Goal: Task Accomplishment & Management: Complete application form

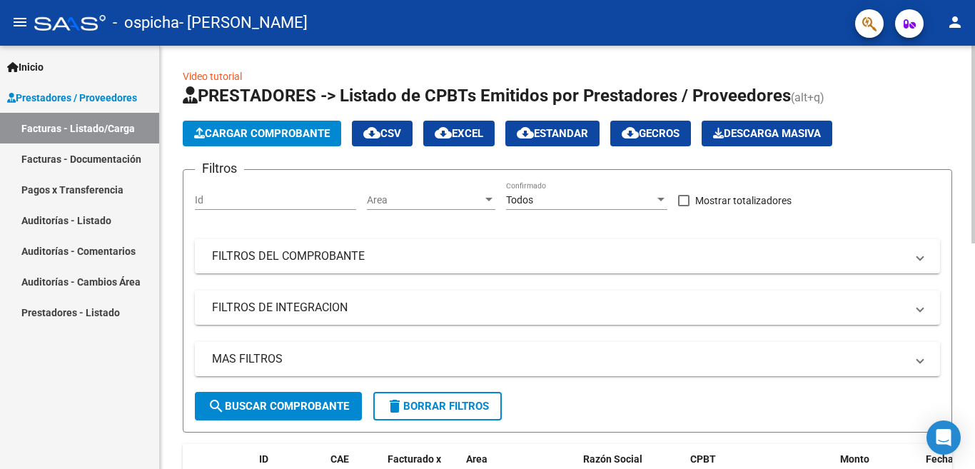
click at [284, 131] on span "Cargar Comprobante" at bounding box center [262, 133] width 136 height 13
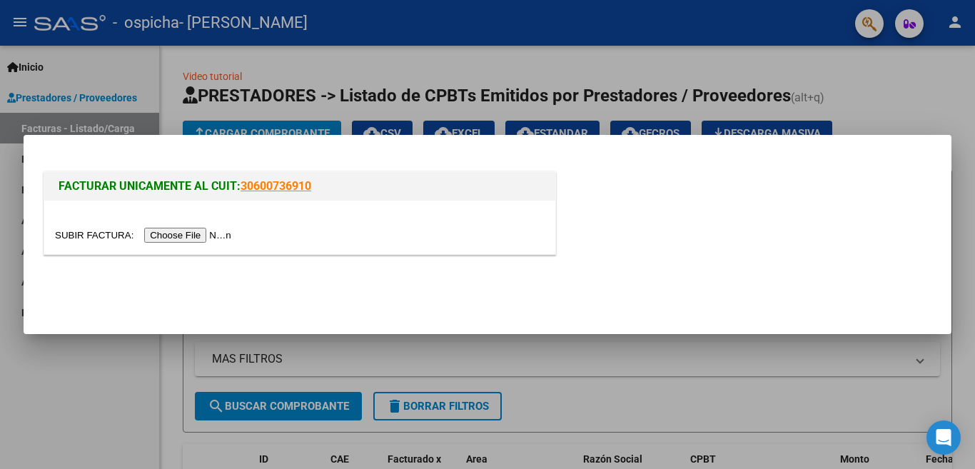
click at [185, 235] on input "file" at bounding box center [145, 235] width 181 height 15
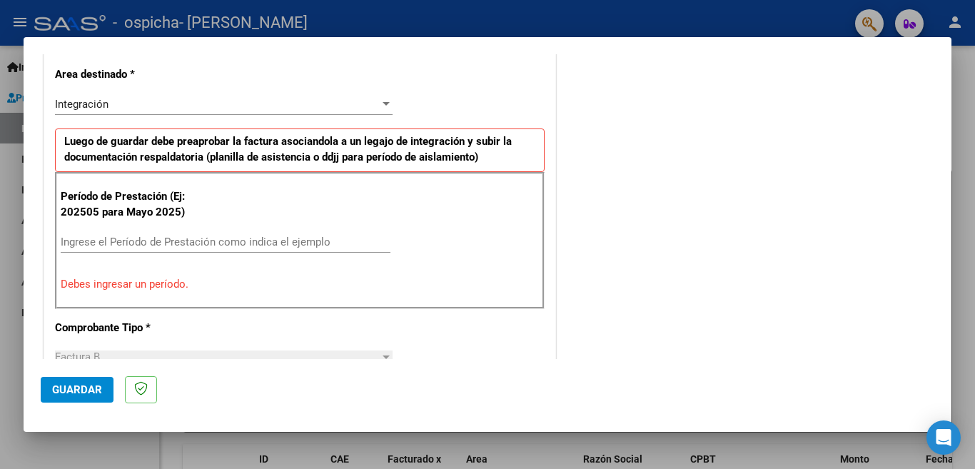
scroll to position [357, 0]
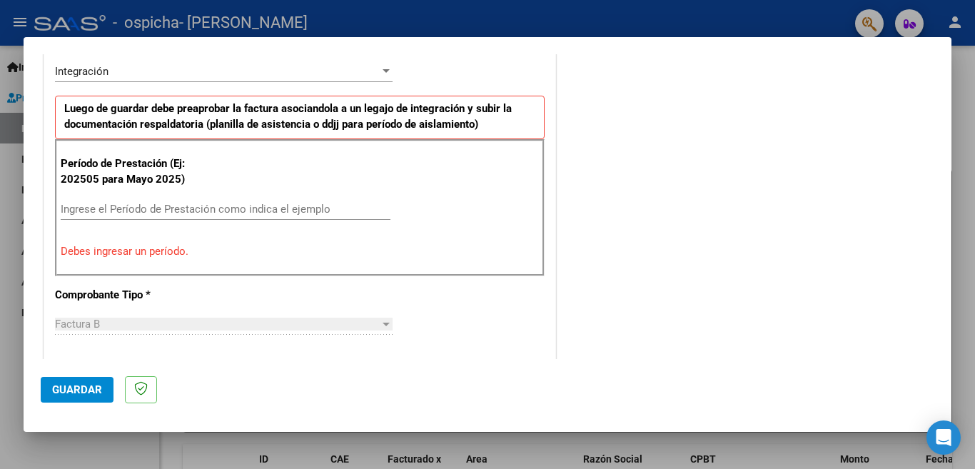
click at [66, 203] on input "Ingrese el Período de Prestación como indica el ejemplo" at bounding box center [226, 209] width 330 height 13
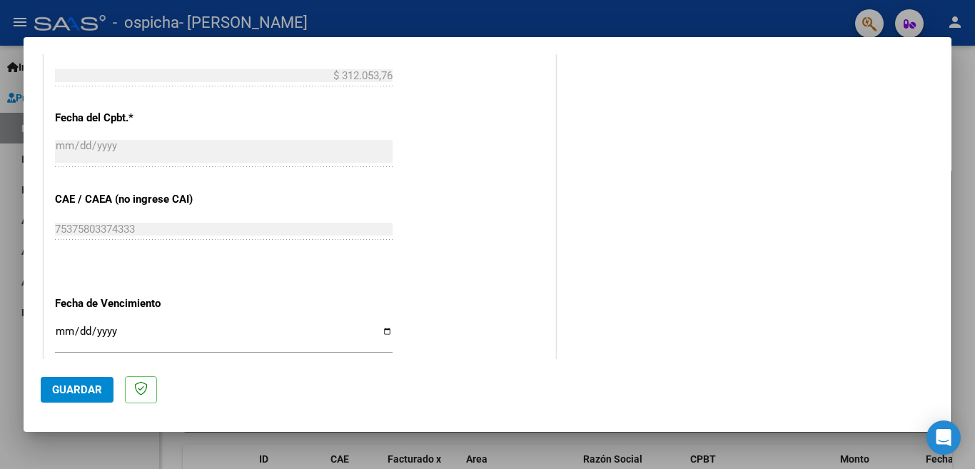
scroll to position [856, 0]
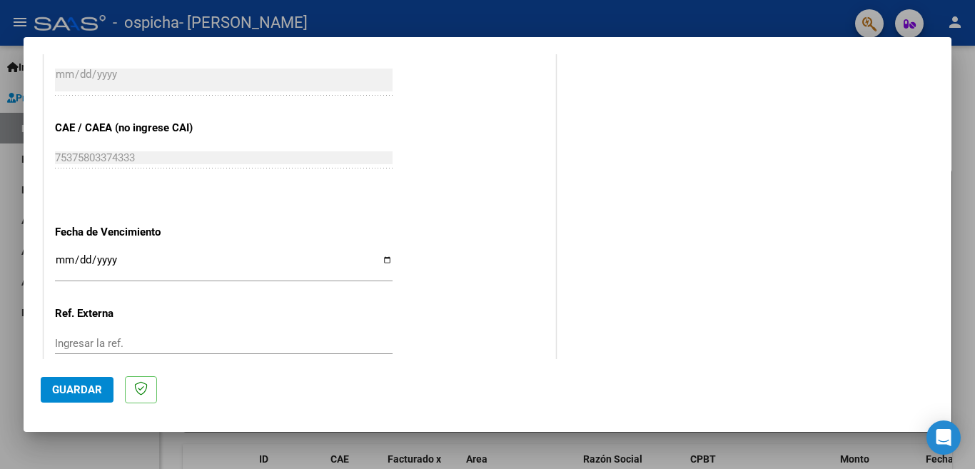
type input "202508"
click at [382, 255] on input "Ingresar la fecha" at bounding box center [224, 265] width 338 height 23
type input "[DATE]"
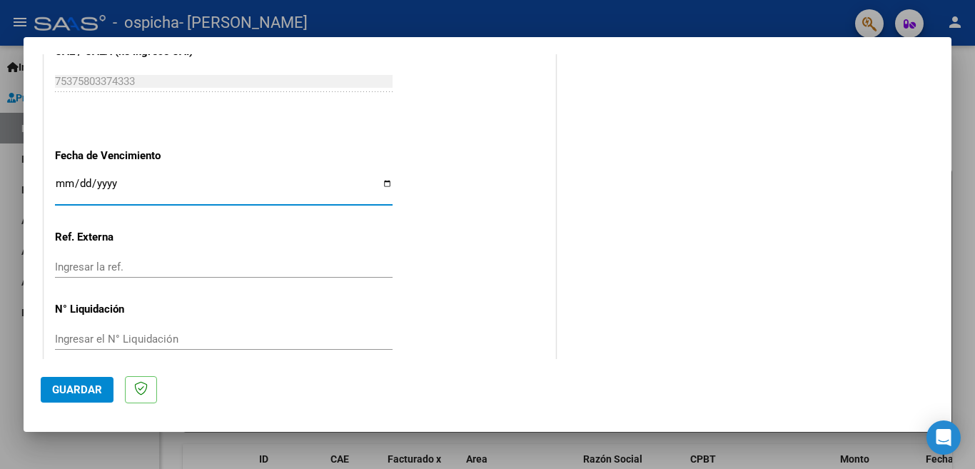
scroll to position [934, 0]
click at [73, 389] on span "Guardar" at bounding box center [77, 389] width 50 height 13
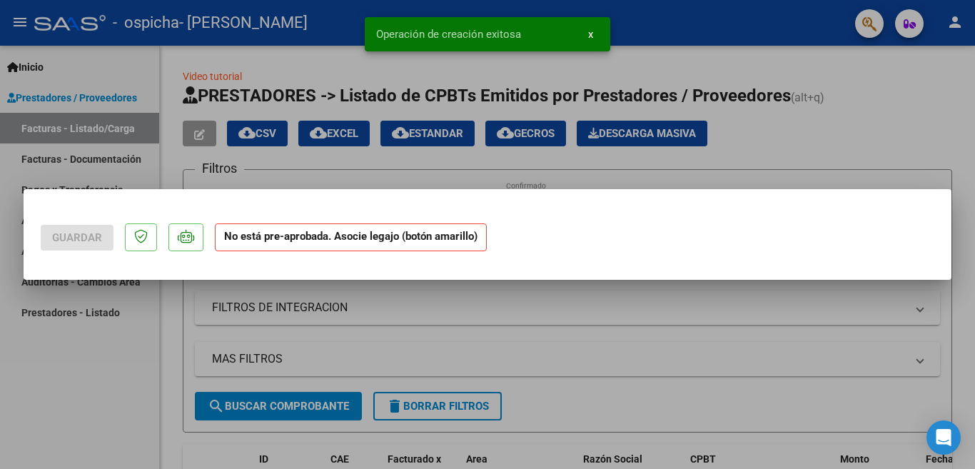
scroll to position [0, 0]
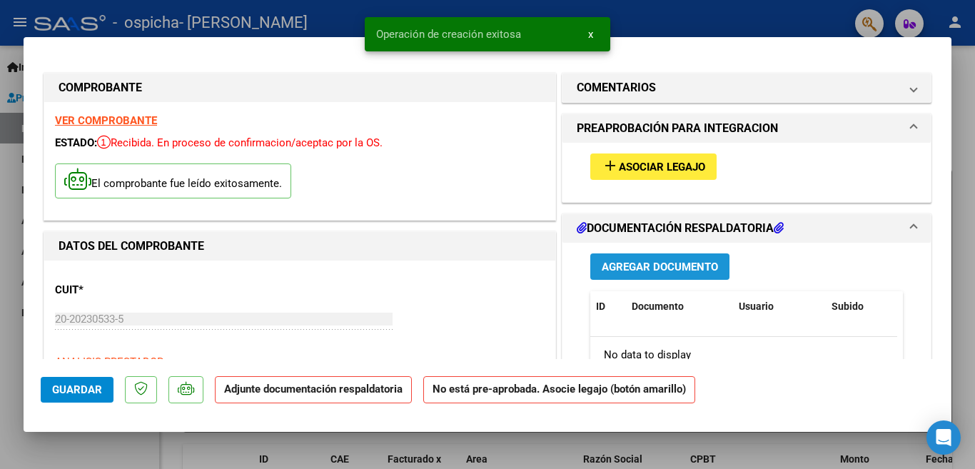
click at [647, 266] on span "Agregar Documento" at bounding box center [660, 267] width 116 height 13
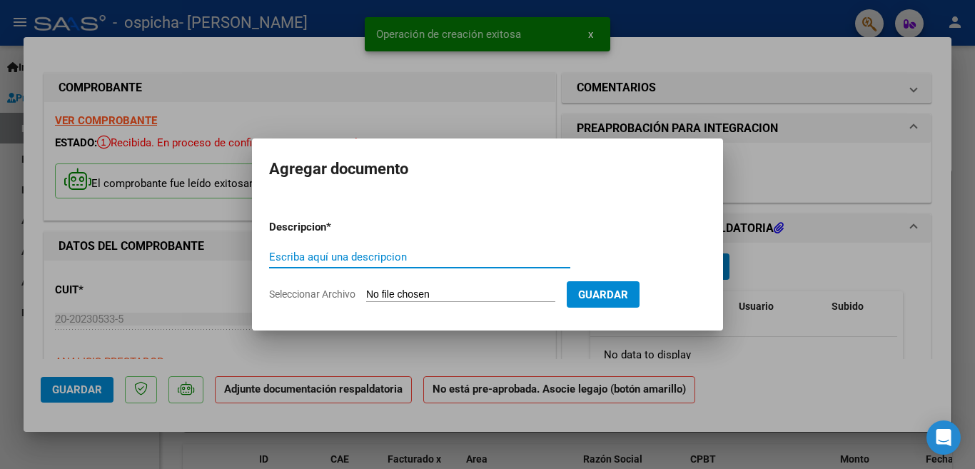
click at [280, 257] on input "Escriba aquí una descripcion" at bounding box center [419, 257] width 301 height 13
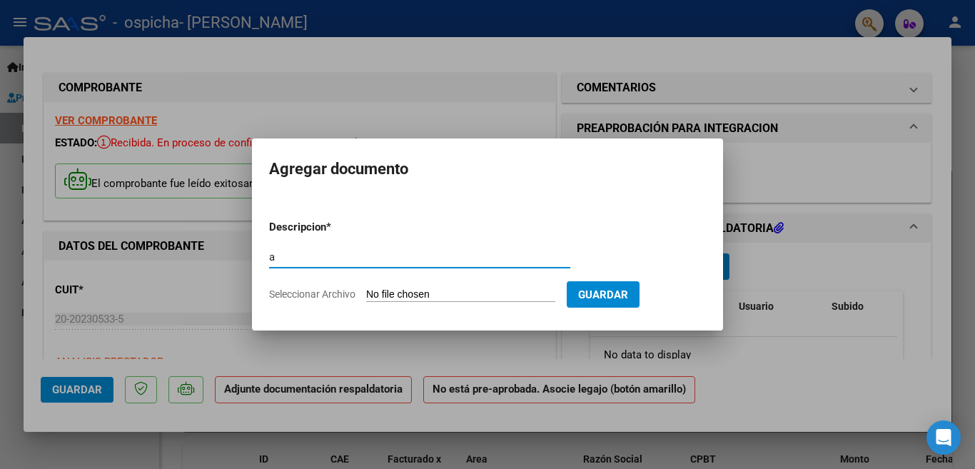
type input "a"
click at [278, 253] on input "a" at bounding box center [419, 257] width 301 height 13
type input "ASISTENCIA [PERSON_NAME] AL CET [PERSON_NAME][DATE]"
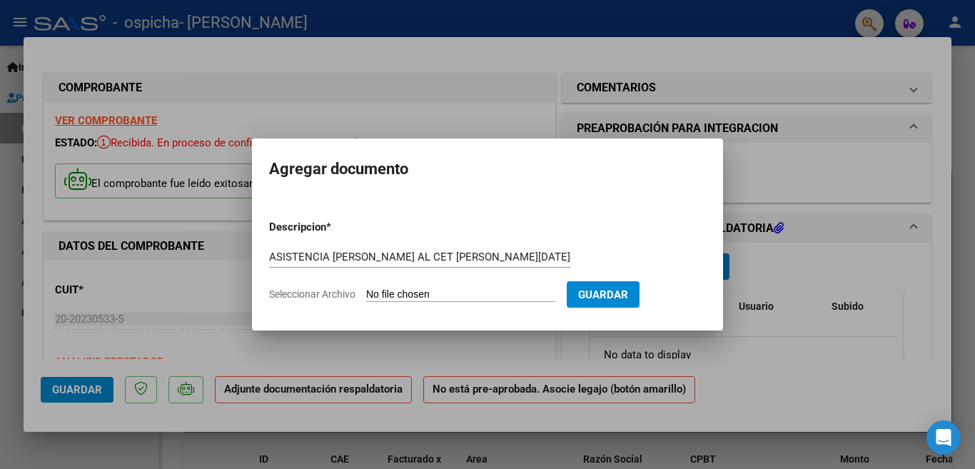
click at [424, 295] on input "Seleccionar Archivo" at bounding box center [460, 295] width 189 height 14
type input "C:\fakepath\0 2025 ASISTENCIA [PERSON_NAME] AL CET [PERSON_NAME][DATE].pdf"
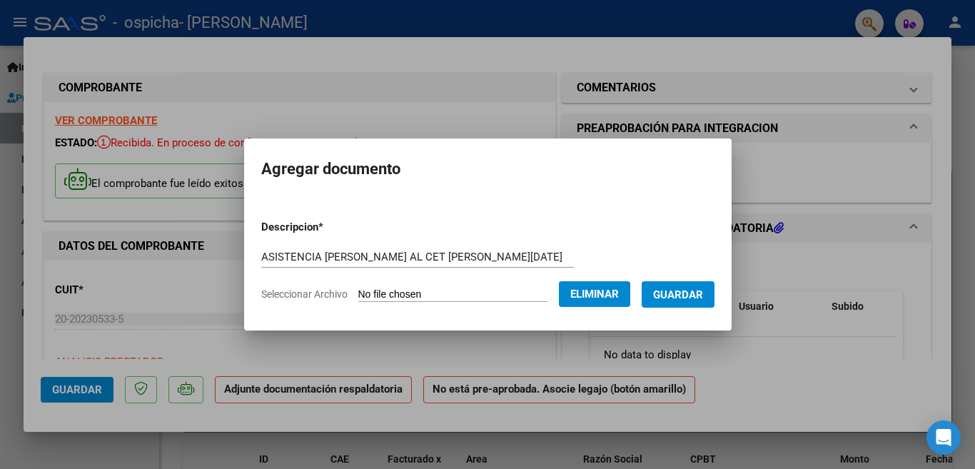
click at [682, 297] on span "Guardar" at bounding box center [678, 294] width 50 height 13
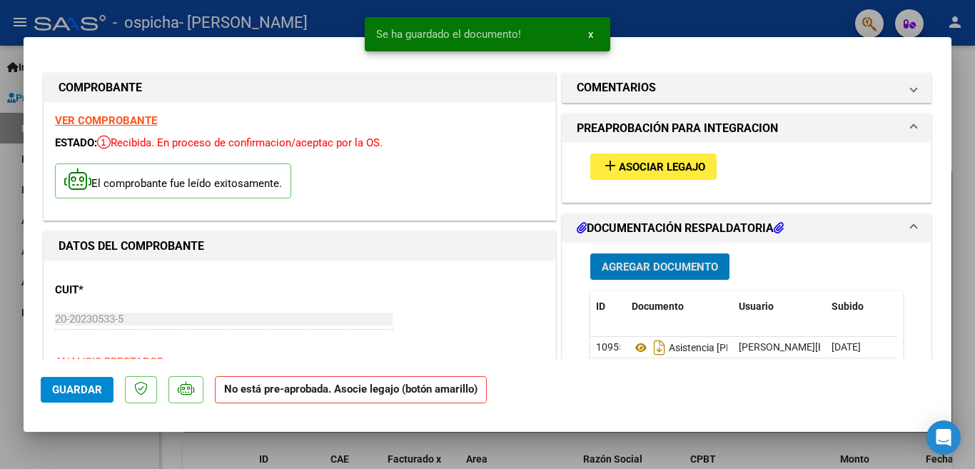
click at [670, 267] on span "Agregar Documento" at bounding box center [660, 267] width 116 height 13
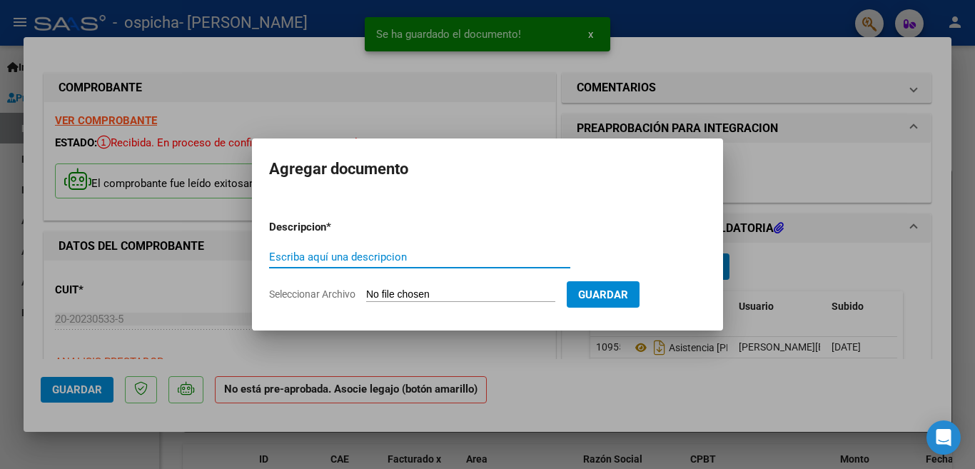
click at [274, 256] on input "Escriba aquí una descripcion" at bounding box center [419, 257] width 301 height 13
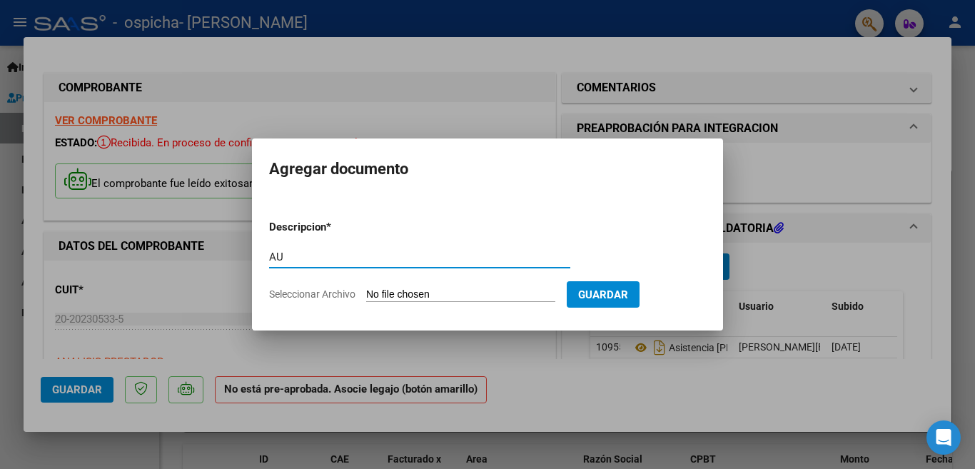
type input "AUTORIZACION [PERSON_NAME] AL CET AMIGOS SIEMPRE AMIGOS"
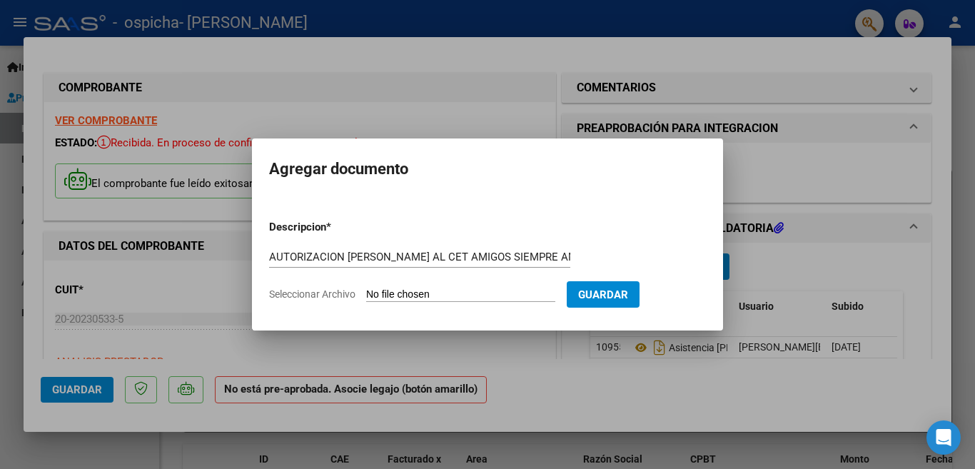
click at [384, 292] on input "Seleccionar Archivo" at bounding box center [460, 295] width 189 height 14
type input "C:\fakepath\0 2025 AUTORIZACION [PERSON_NAME][GEOGRAPHIC_DATA] AL CET DE KM 54 …"
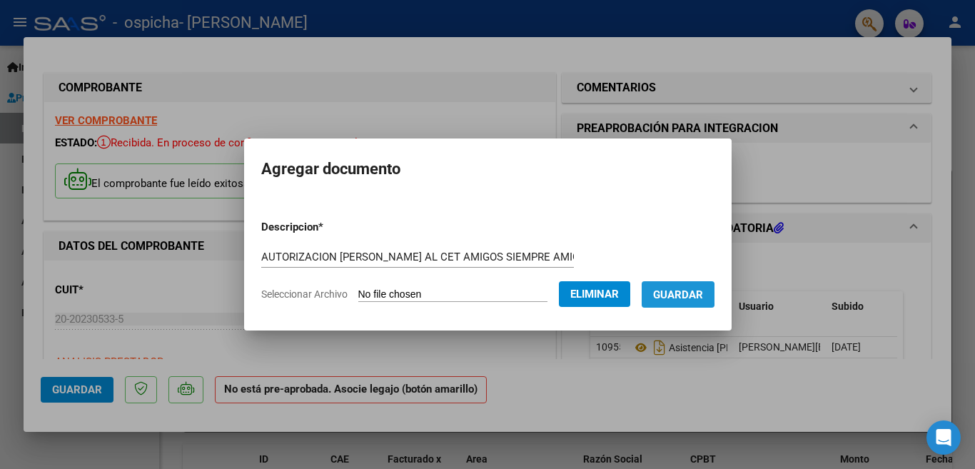
click at [671, 294] on span "Guardar" at bounding box center [678, 294] width 50 height 13
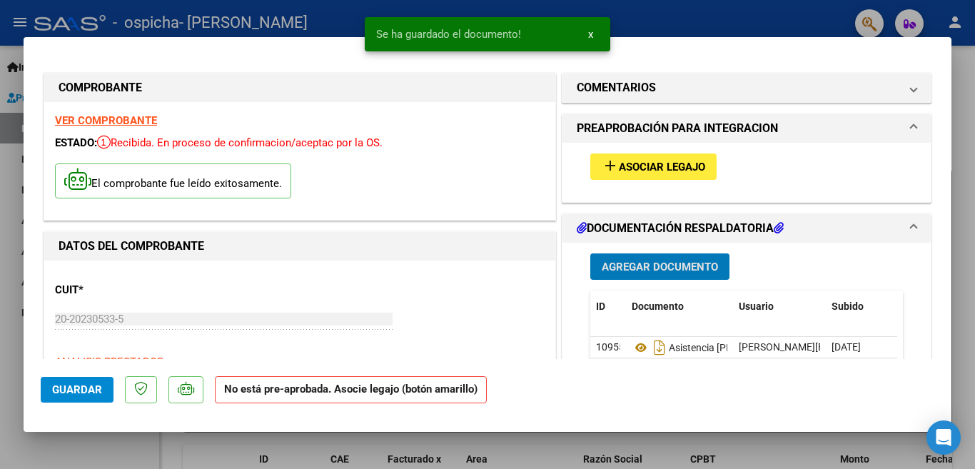
click at [726, 12] on div at bounding box center [487, 234] width 975 height 469
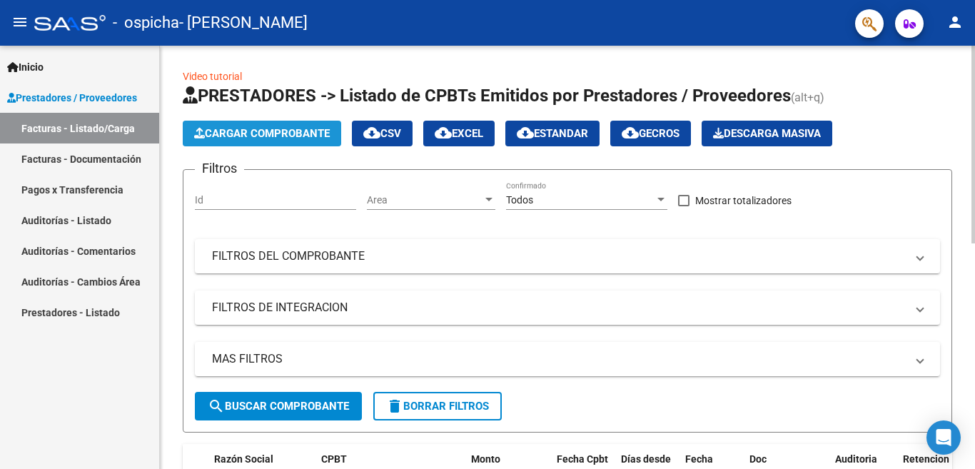
click at [277, 132] on span "Cargar Comprobante" at bounding box center [262, 133] width 136 height 13
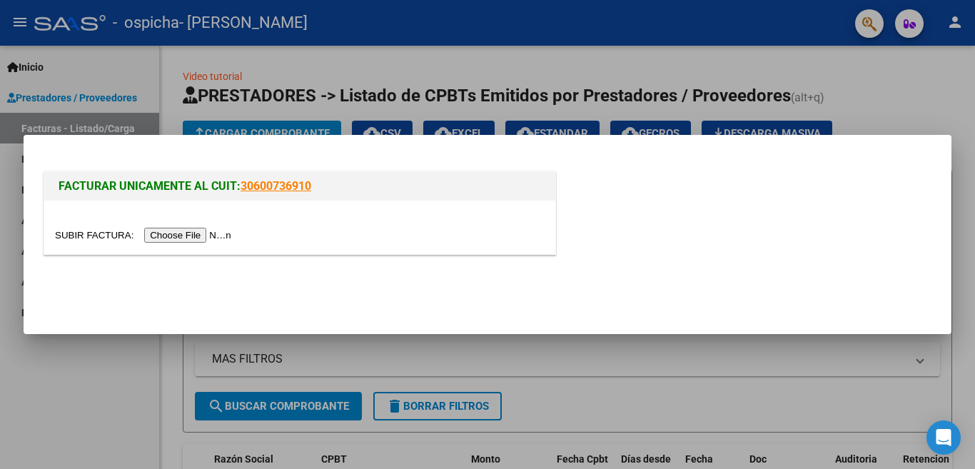
click at [185, 234] on input "file" at bounding box center [145, 235] width 181 height 15
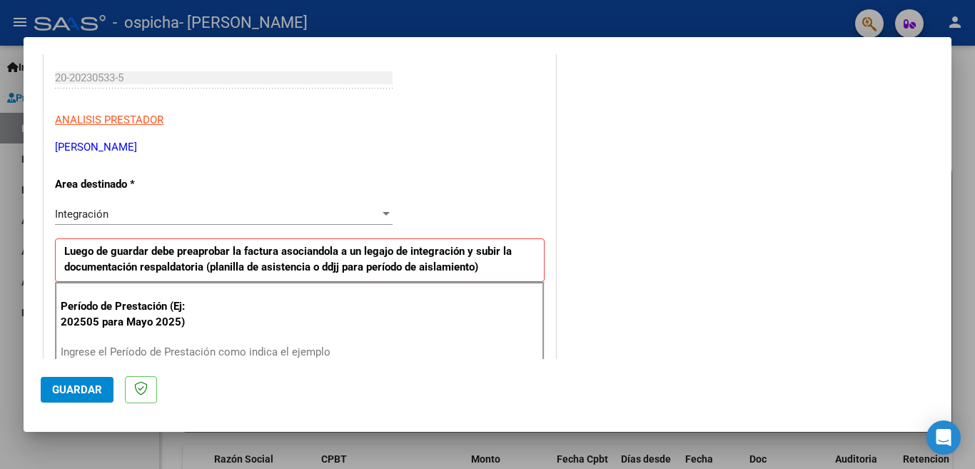
scroll to position [285, 0]
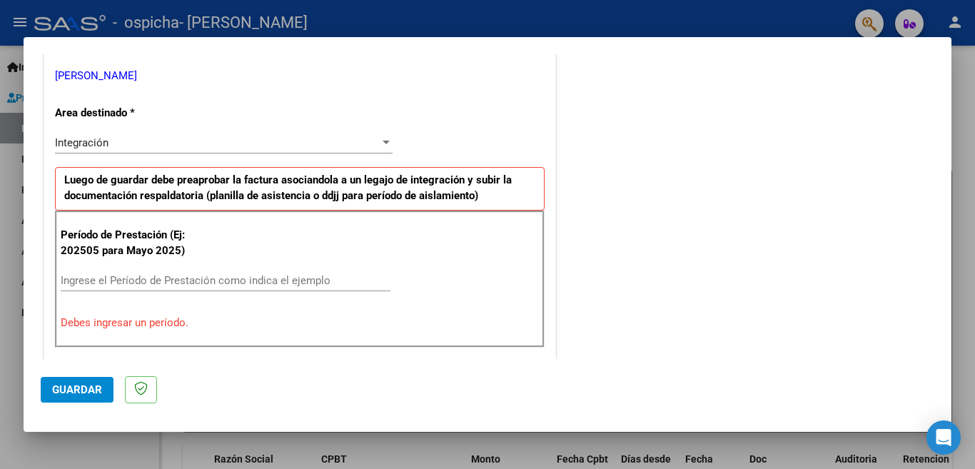
click at [64, 275] on input "Ingrese el Período de Prestación como indica el ejemplo" at bounding box center [226, 280] width 330 height 13
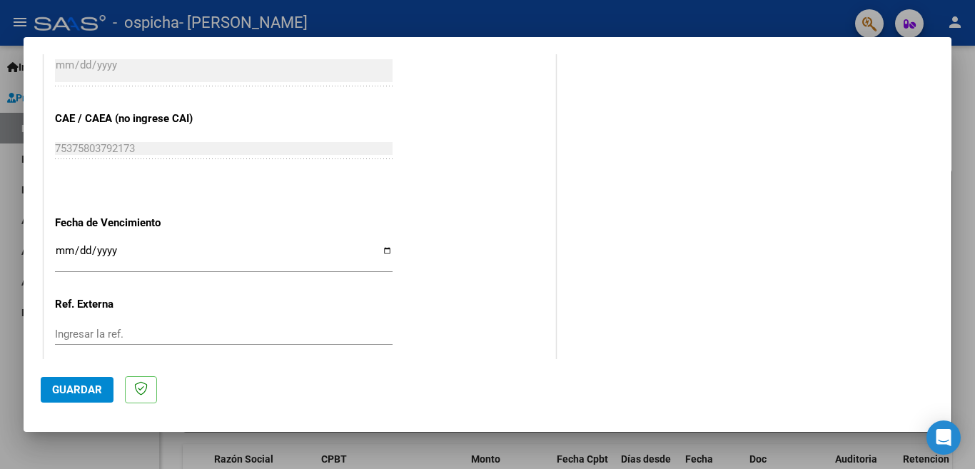
scroll to position [928, 0]
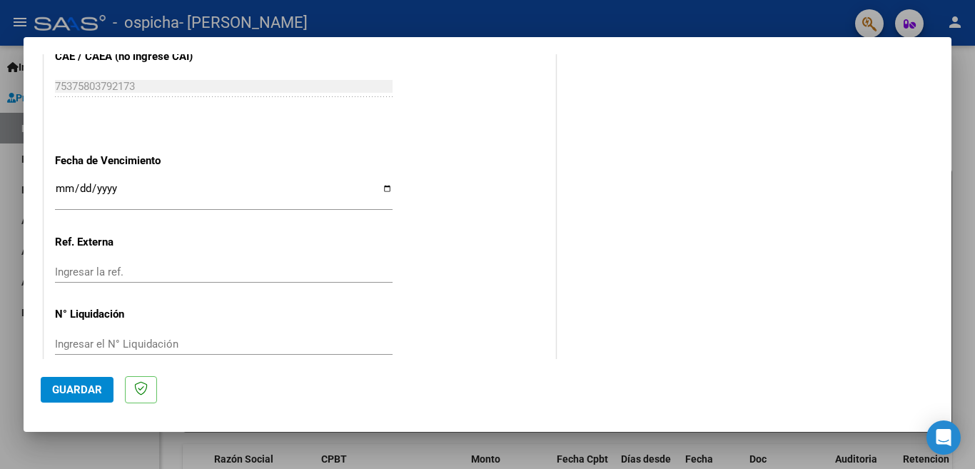
type input "202508"
click at [381, 183] on input "Ingresar la fecha" at bounding box center [224, 194] width 338 height 23
type input "[DATE]"
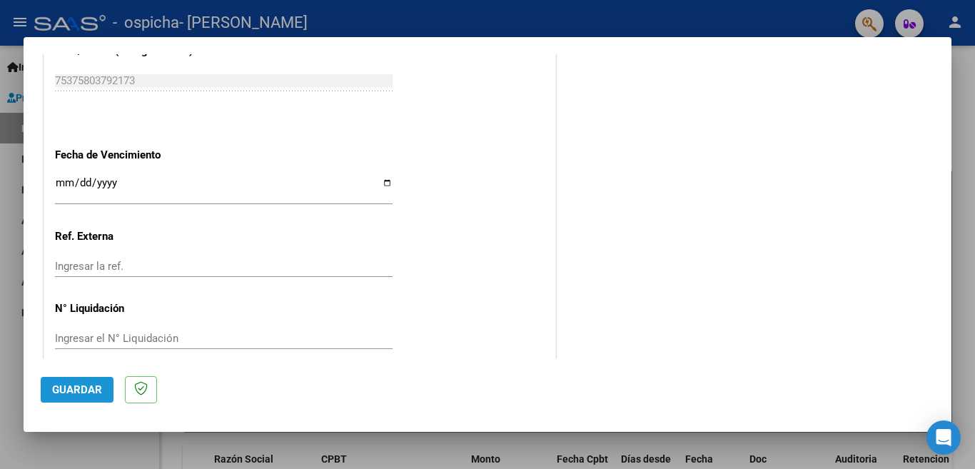
click at [74, 391] on span "Guardar" at bounding box center [77, 389] width 50 height 13
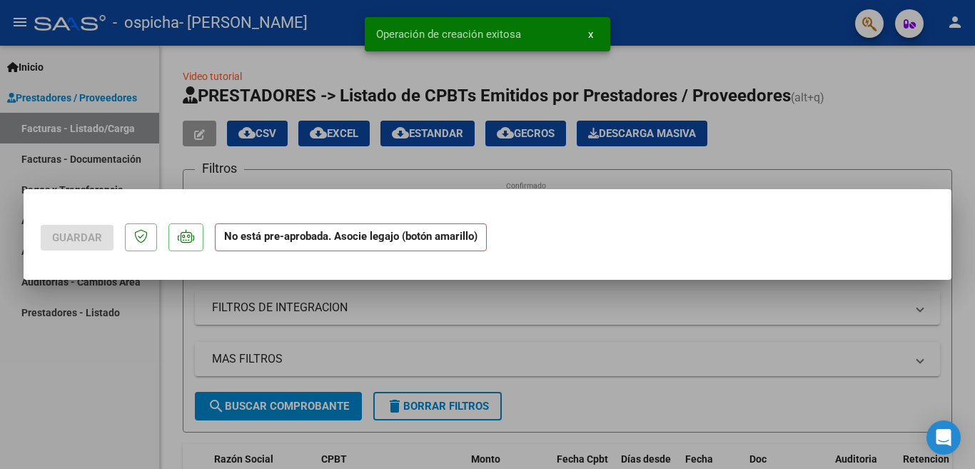
scroll to position [0, 0]
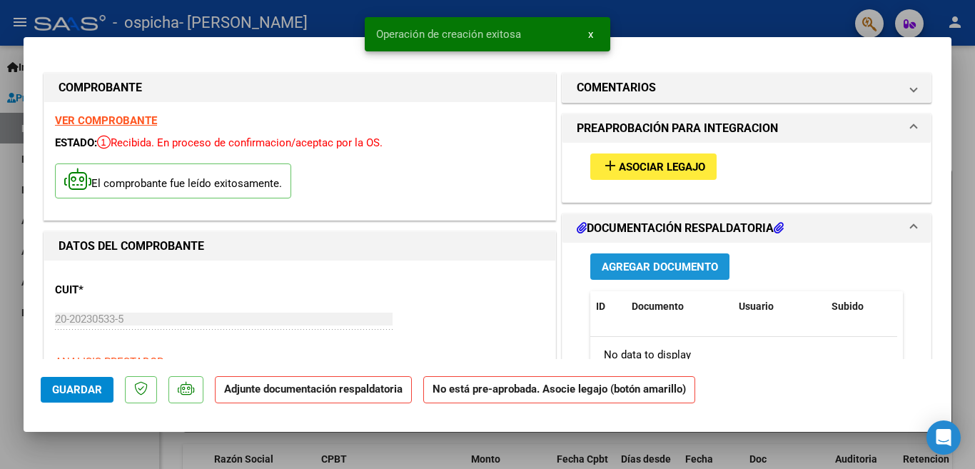
click at [642, 268] on span "Agregar Documento" at bounding box center [660, 267] width 116 height 13
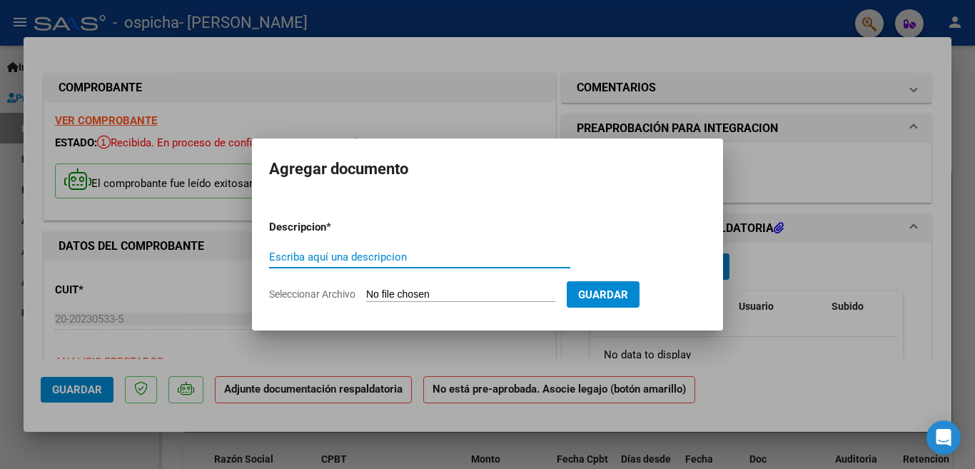
click at [273, 258] on input "Escriba aquí una descripcion" at bounding box center [419, 257] width 301 height 13
type input "ASISTENCIA [PERSON_NAME] AL HOSP [PERSON_NAME][DATE]"
click at [416, 291] on input "Seleccionar Archivo" at bounding box center [460, 295] width 189 height 14
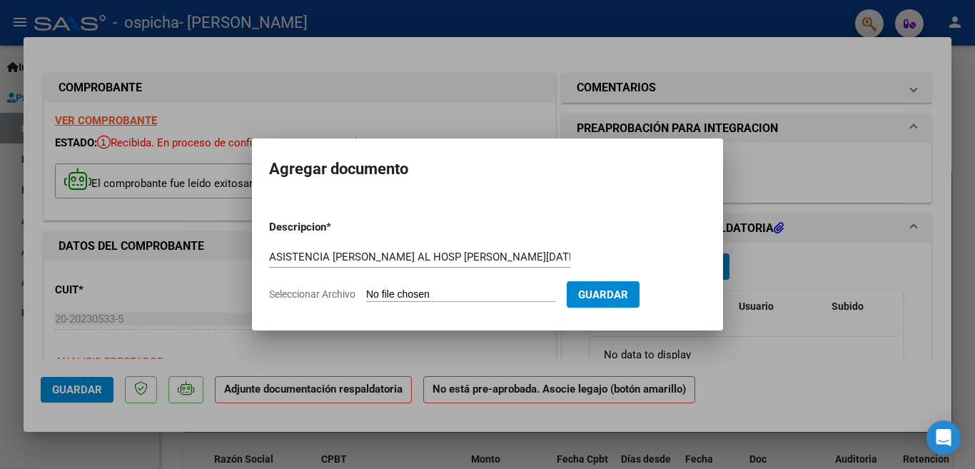
type input "C:\fakepath\0 2025 ASISTENCIA [PERSON_NAME] AL HOSP R [PERSON_NAME][DATE].pdf"
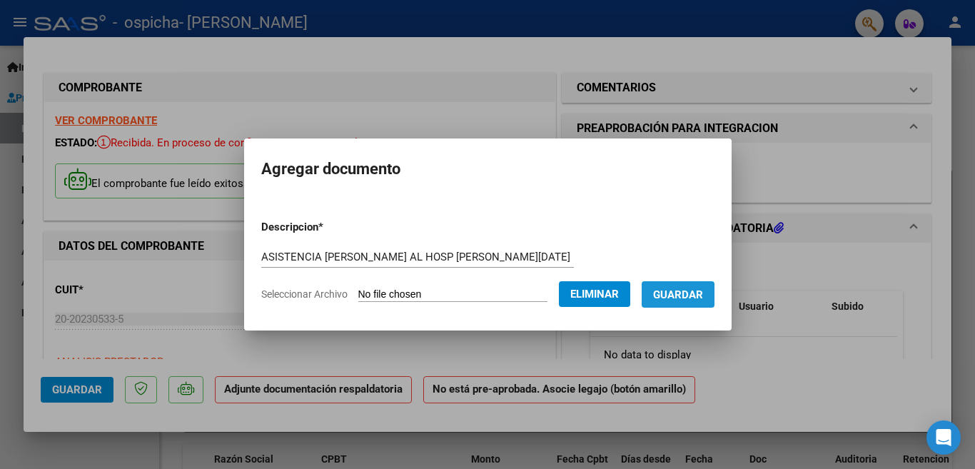
click at [688, 296] on span "Guardar" at bounding box center [678, 294] width 50 height 13
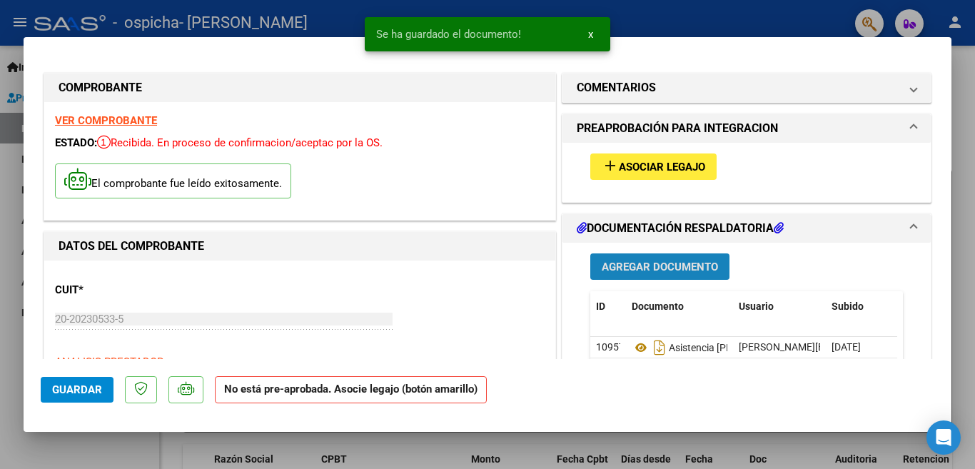
click at [642, 265] on span "Agregar Documento" at bounding box center [660, 267] width 116 height 13
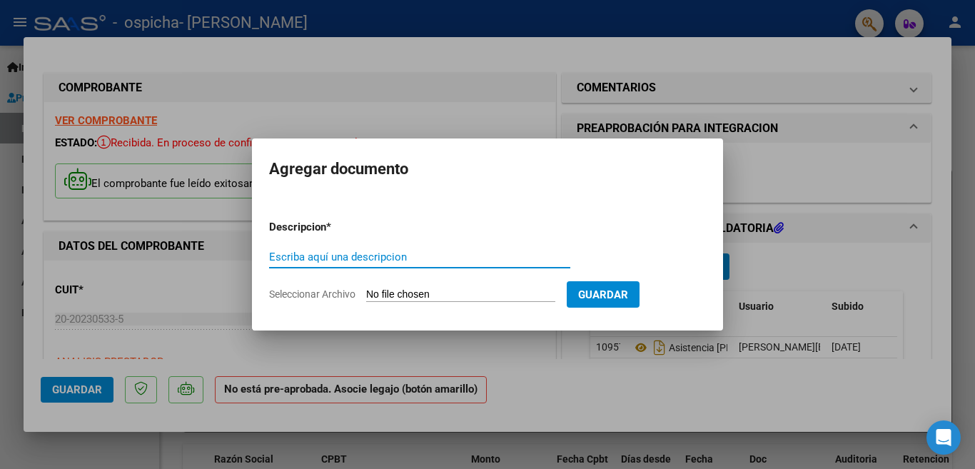
click at [269, 254] on input "Escriba aquí una descripcion" at bounding box center [419, 257] width 301 height 13
type input "AUTORIZACION [PERSON_NAME] AL HOSP [PERSON_NAME]"
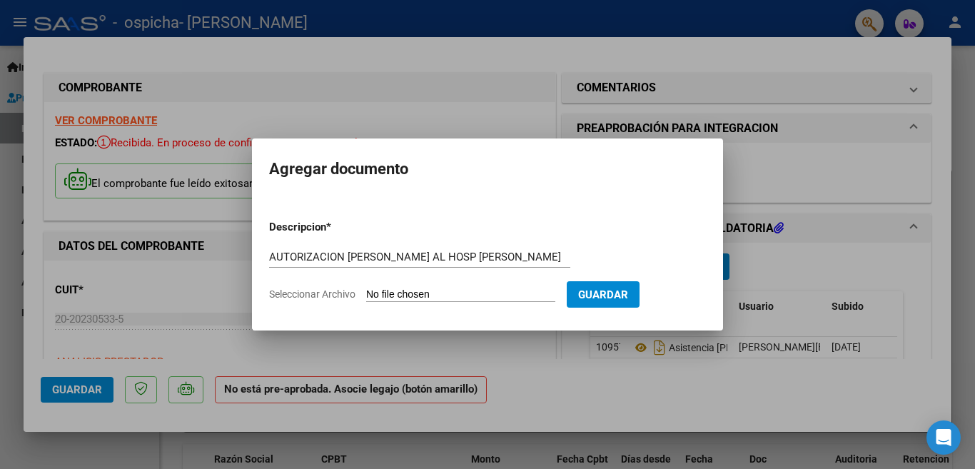
click at [405, 293] on input "Seleccionar Archivo" at bounding box center [460, 295] width 189 height 14
click at [401, 295] on input "Seleccionar Archivo" at bounding box center [460, 295] width 189 height 14
type input "C:\fakepath\0 2025 AUTORIZACION [PERSON_NAME] AL HOSP [PERSON_NAME].pdf"
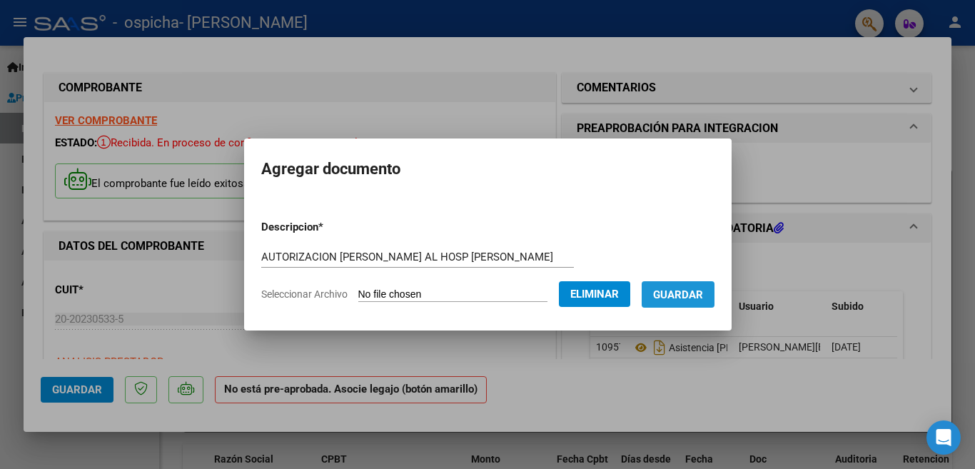
click at [691, 297] on span "Guardar" at bounding box center [678, 294] width 50 height 13
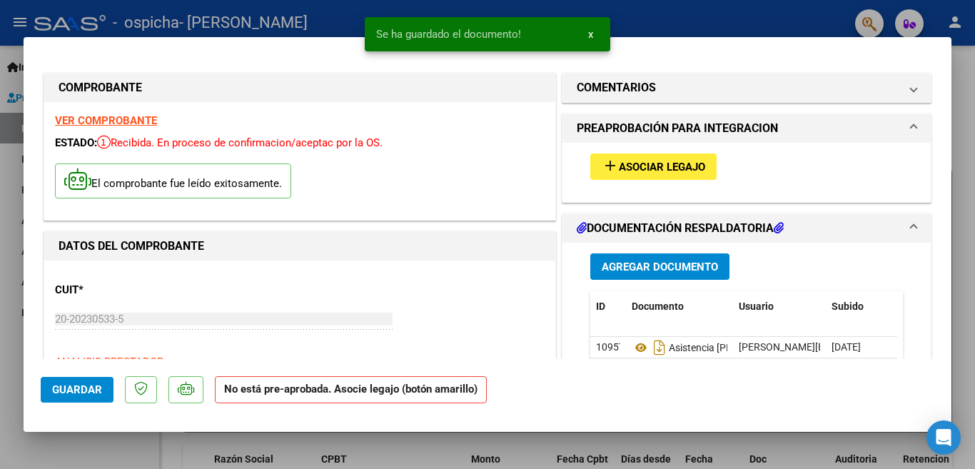
click at [699, 14] on div at bounding box center [487, 234] width 975 height 469
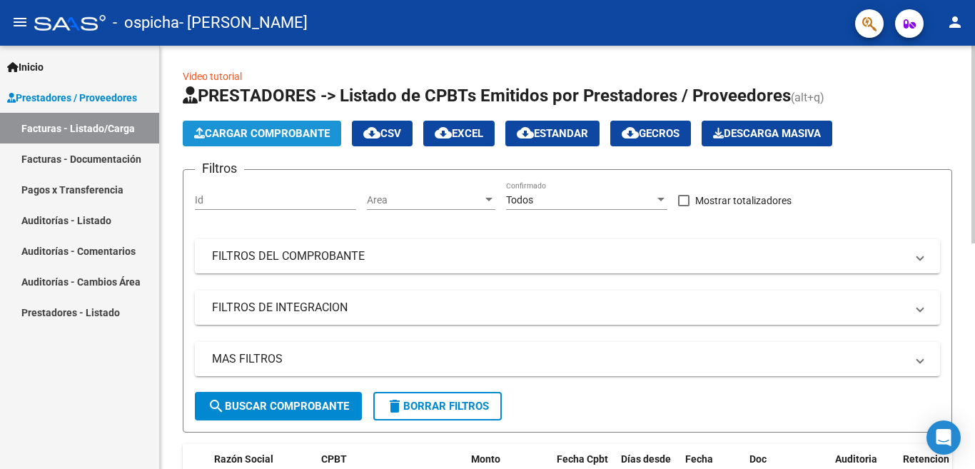
click at [296, 131] on span "Cargar Comprobante" at bounding box center [262, 133] width 136 height 13
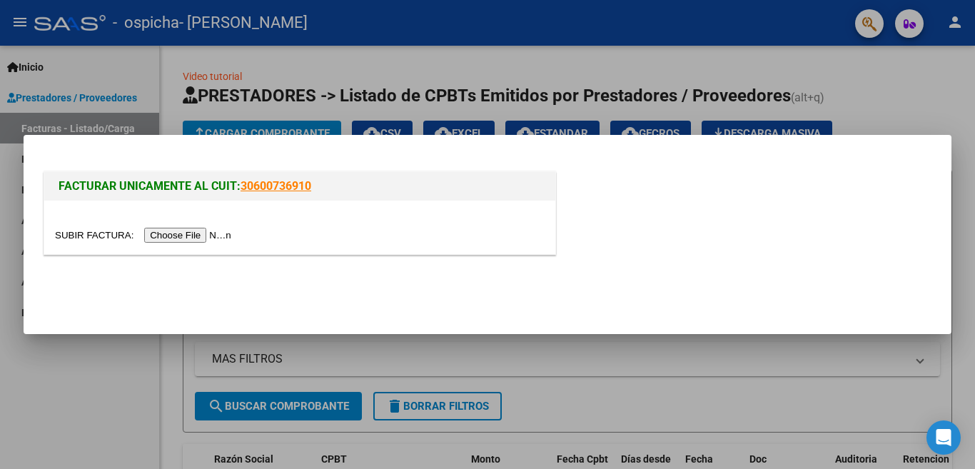
click at [192, 238] on input "file" at bounding box center [145, 235] width 181 height 15
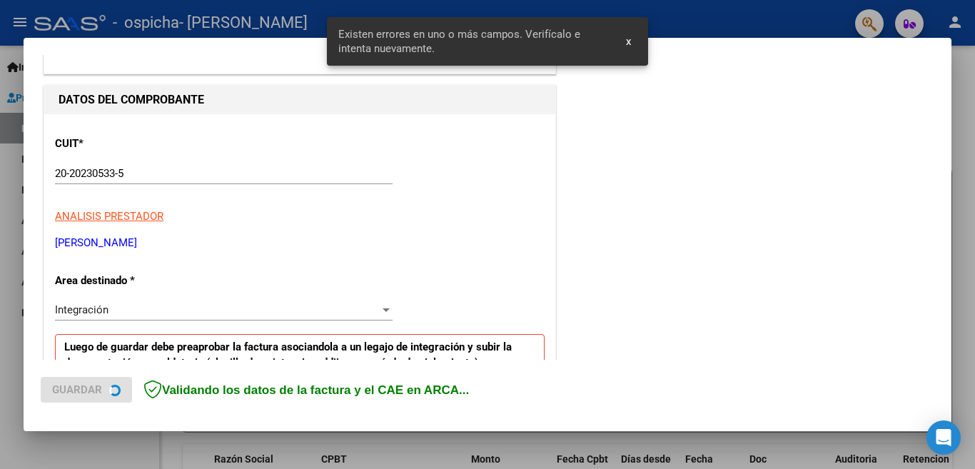
scroll to position [345, 0]
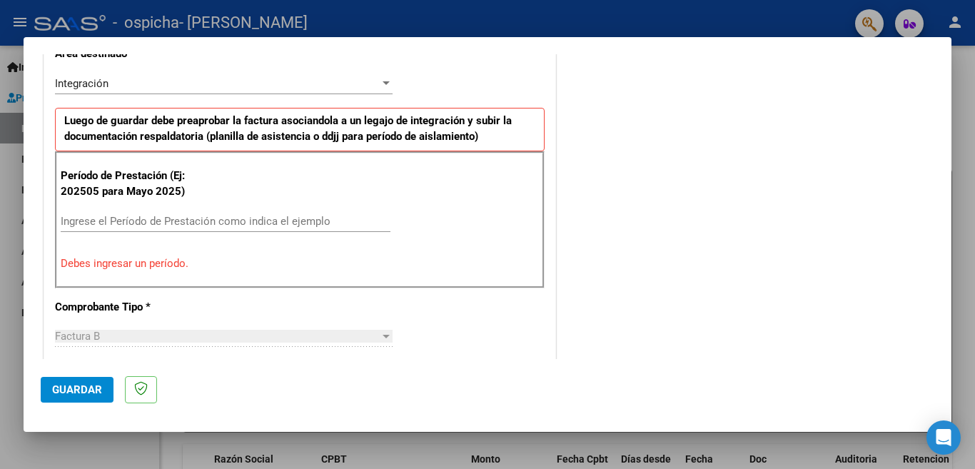
click at [67, 219] on input "Ingrese el Período de Prestación como indica el ejemplo" at bounding box center [226, 221] width 330 height 13
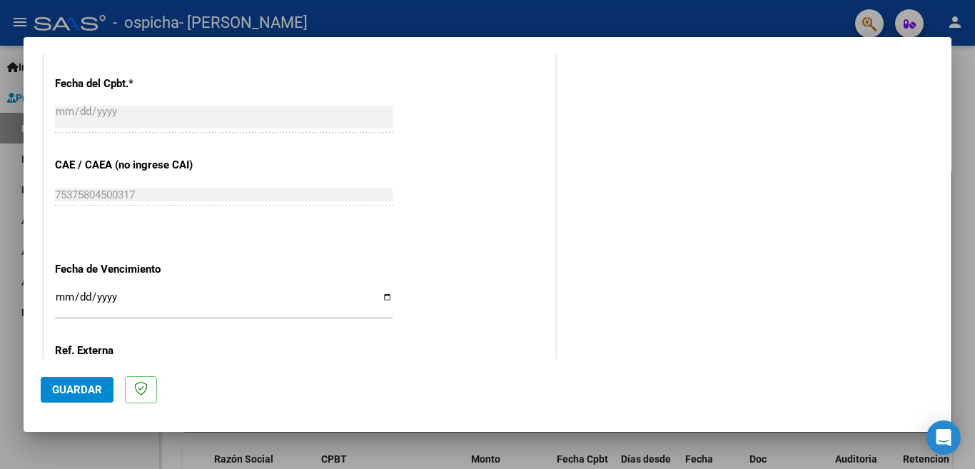
scroll to position [844, 0]
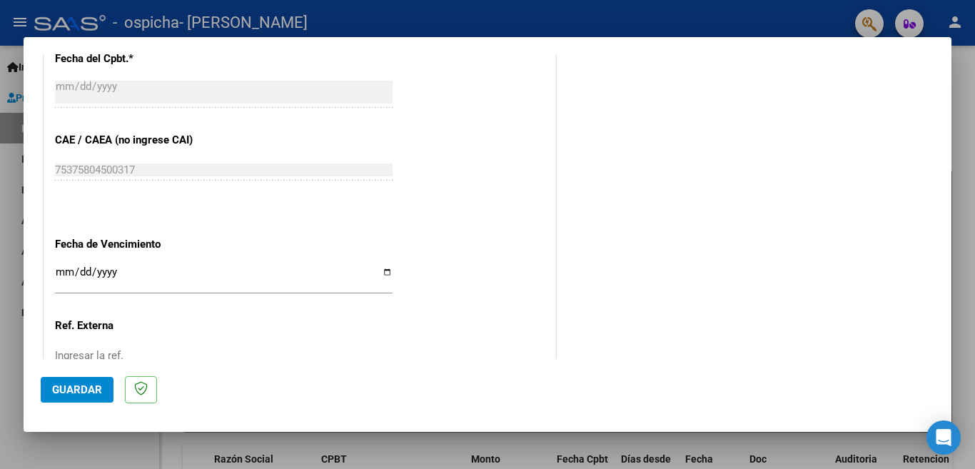
type input "202508"
click at [381, 266] on input "Ingresar la fecha" at bounding box center [224, 277] width 338 height 23
type input "[DATE]"
click at [289, 345] on div "Ingresar la ref." at bounding box center [224, 355] width 338 height 21
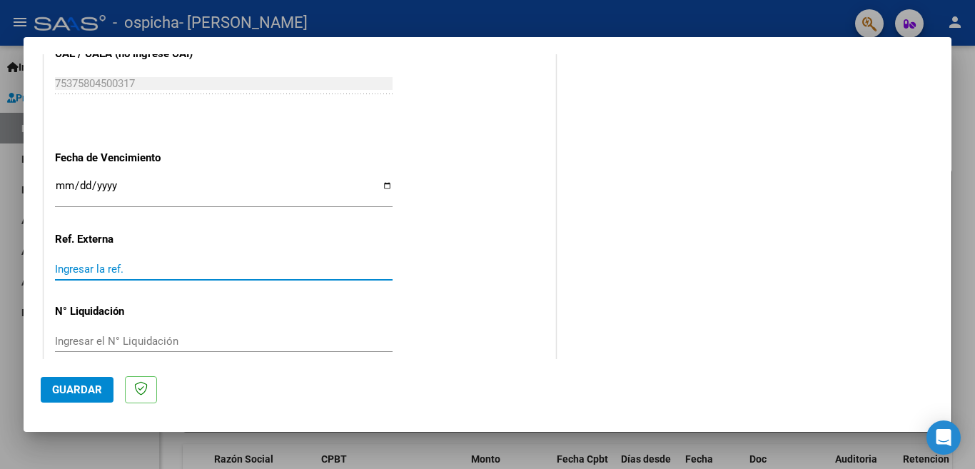
scroll to position [934, 0]
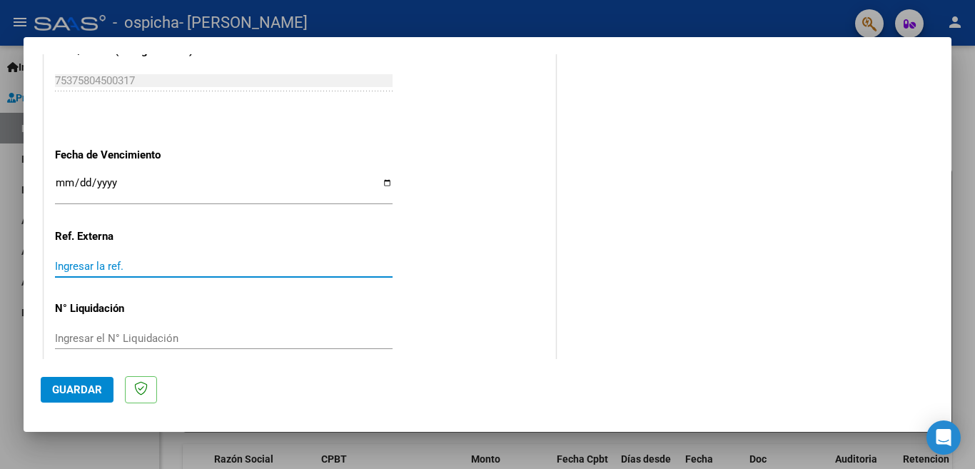
click at [82, 388] on span "Guardar" at bounding box center [77, 389] width 50 height 13
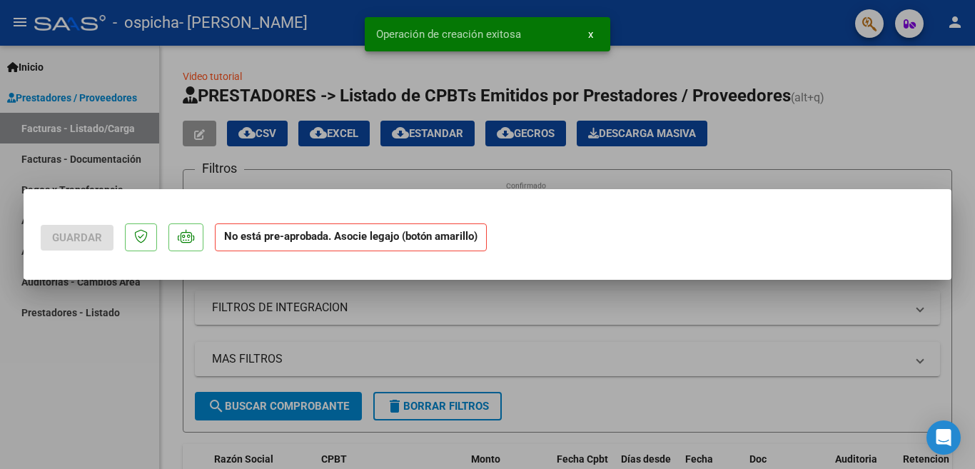
scroll to position [0, 0]
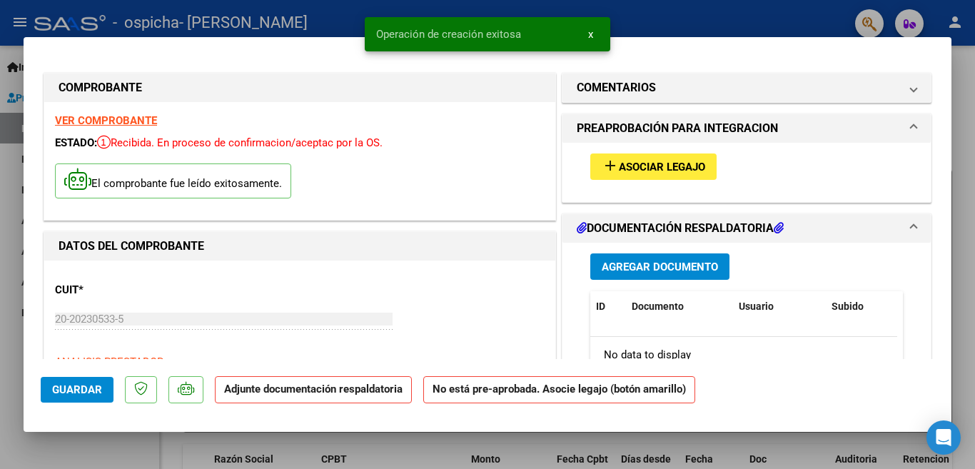
click at [654, 268] on span "Agregar Documento" at bounding box center [660, 267] width 116 height 13
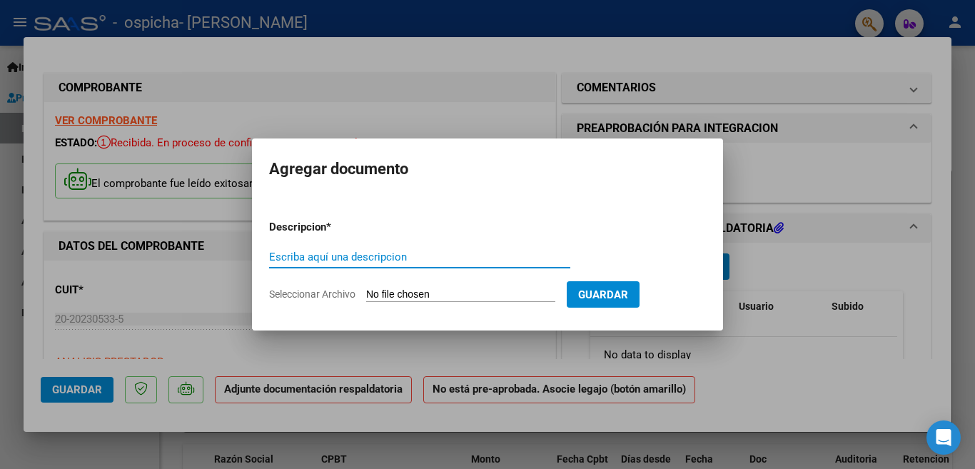
click at [275, 256] on input "Escriba aquí una descripcion" at bounding box center [419, 257] width 301 height 13
type input "ASISTENCIA [PERSON_NAME] AL BLANQUERNA [PERSON_NAME][DATE]"
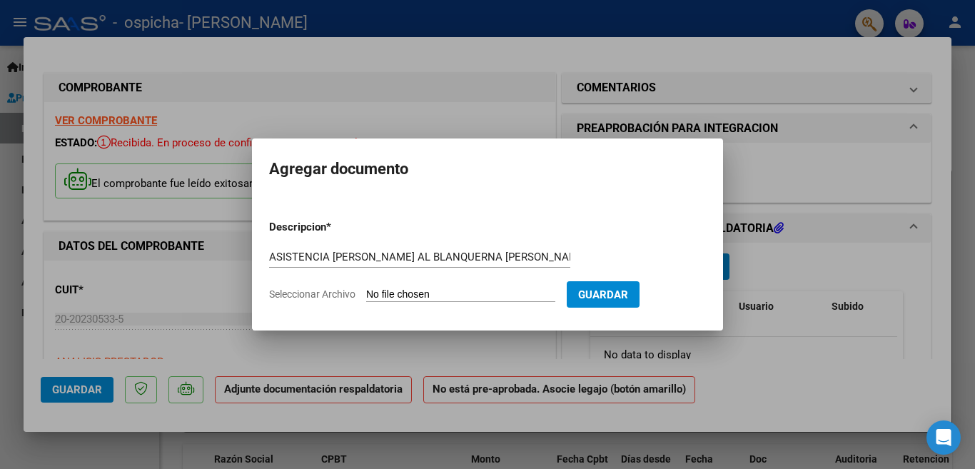
click at [439, 295] on input "Seleccionar Archivo" at bounding box center [460, 295] width 189 height 14
type input "C:\fakepath\0 2025 ASISTENCIA [PERSON_NAME] [PERSON_NAME][DATE].pdf"
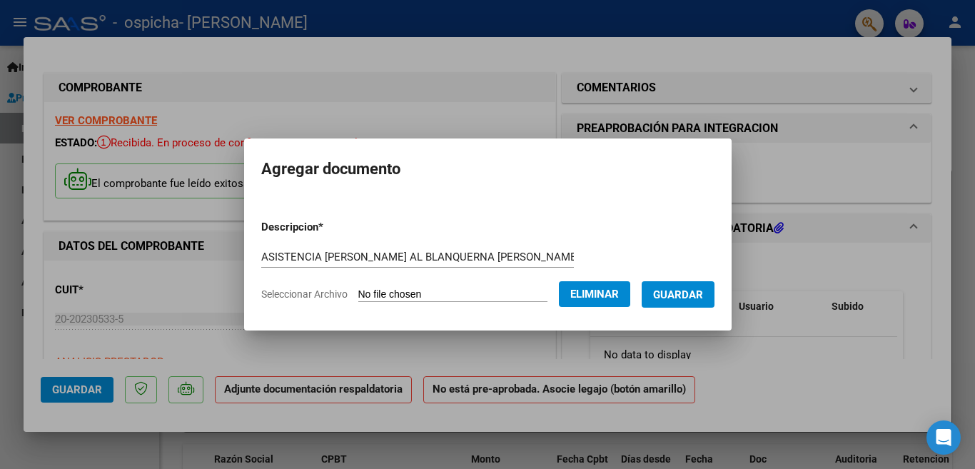
click at [690, 294] on span "Guardar" at bounding box center [678, 294] width 50 height 13
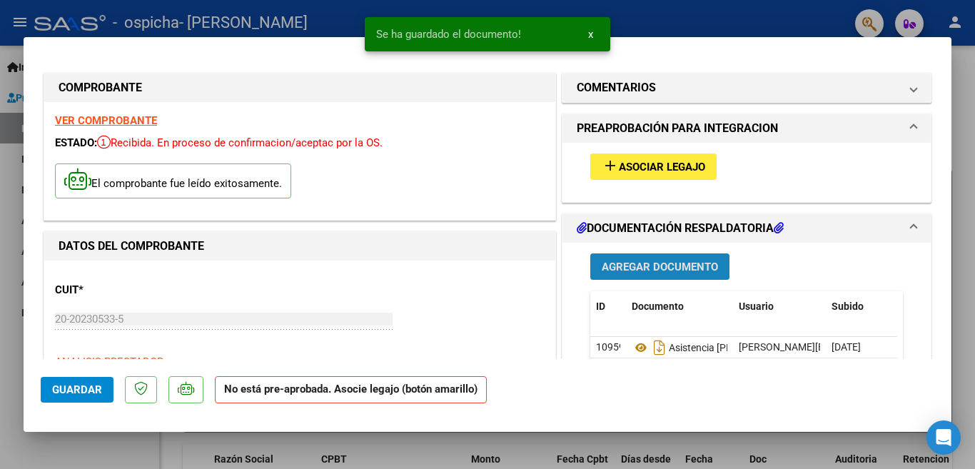
click at [625, 265] on span "Agregar Documento" at bounding box center [660, 267] width 116 height 13
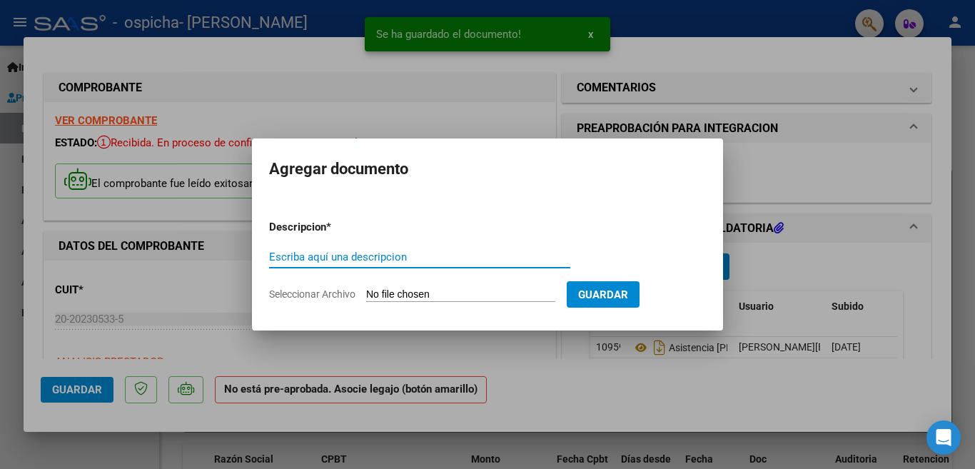
click at [279, 256] on input "Escriba aquí una descripcion" at bounding box center [419, 257] width 301 height 13
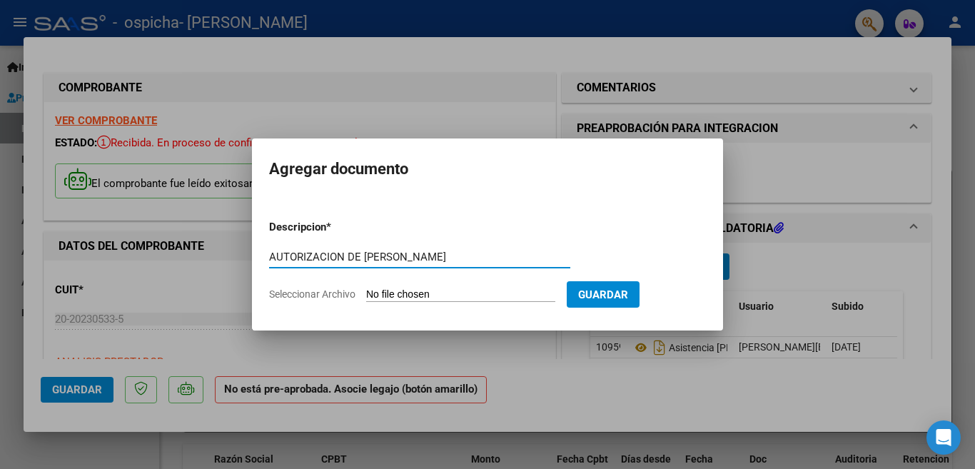
click at [406, 256] on input "AUTORIZACION DE [PERSON_NAME]" at bounding box center [419, 257] width 301 height 13
click at [441, 253] on input "AUTORIZACION [PERSON_NAME] AL [PERSON_NAME]" at bounding box center [419, 257] width 301 height 13
type input "AUTORIZACION [PERSON_NAME] AL BLANQUERNA MORON"
click at [403, 296] on input "Seleccionar Archivo" at bounding box center [460, 295] width 189 height 14
click at [442, 295] on input "Seleccionar Archivo" at bounding box center [460, 295] width 189 height 14
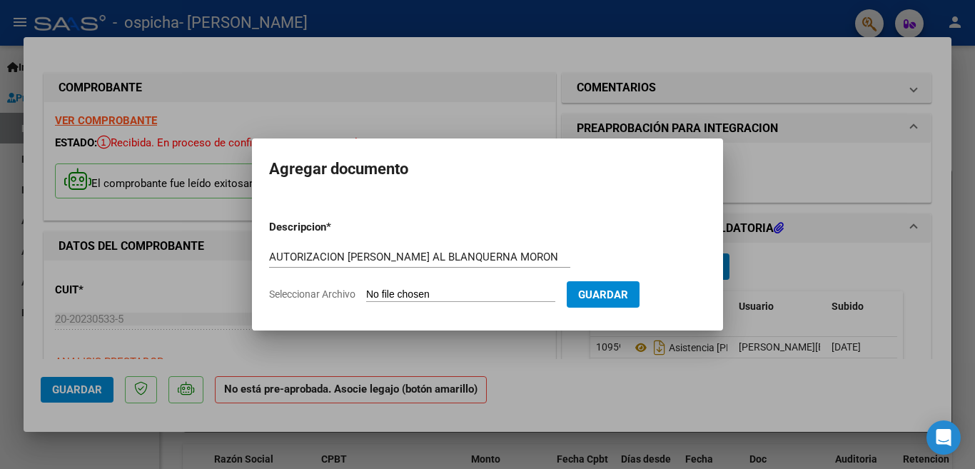
type input "C:\fakepath\0 2025 AUTORIZACION DE [PERSON_NAME] 2025.pdf"
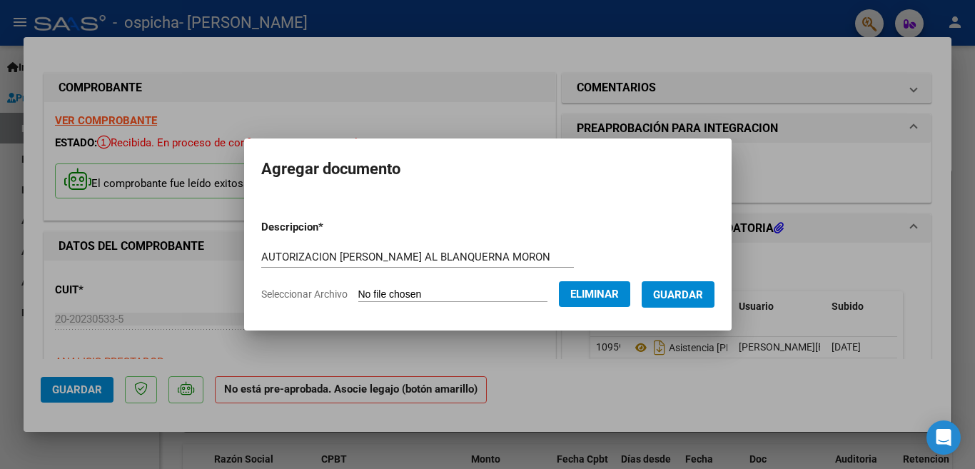
click at [690, 295] on span "Guardar" at bounding box center [678, 294] width 50 height 13
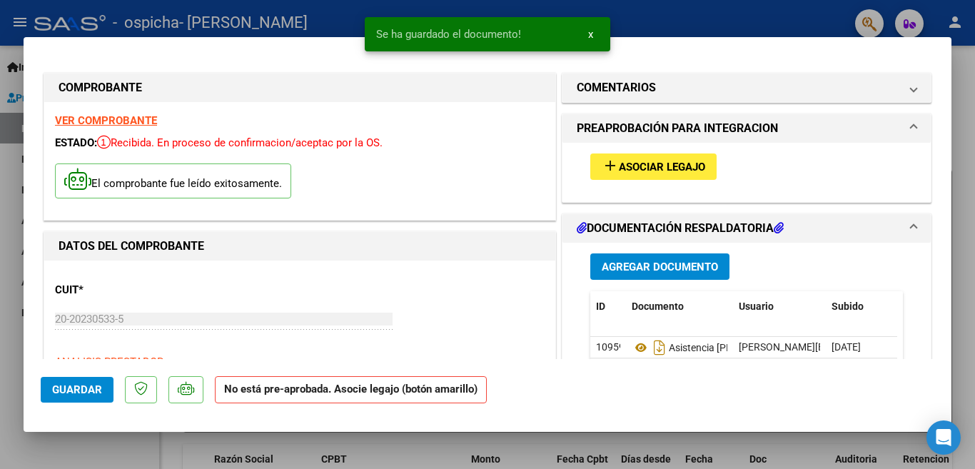
click at [677, 17] on div at bounding box center [487, 234] width 975 height 469
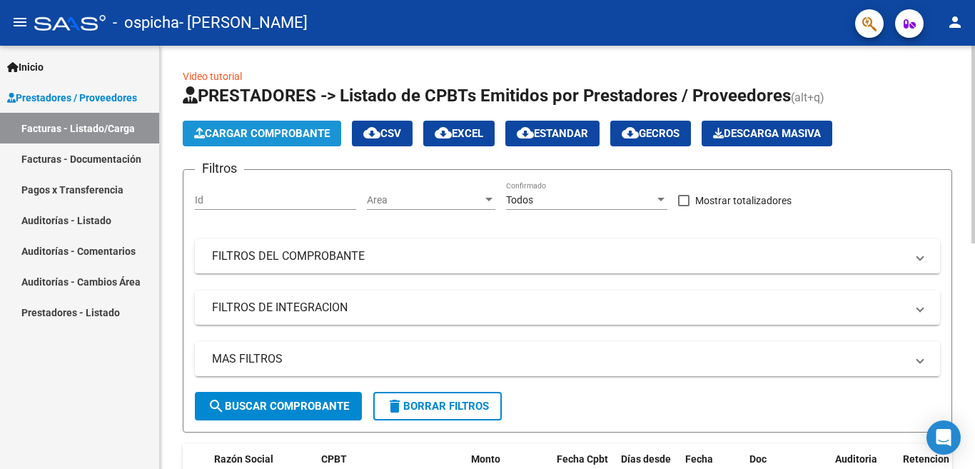
click at [285, 131] on span "Cargar Comprobante" at bounding box center [262, 133] width 136 height 13
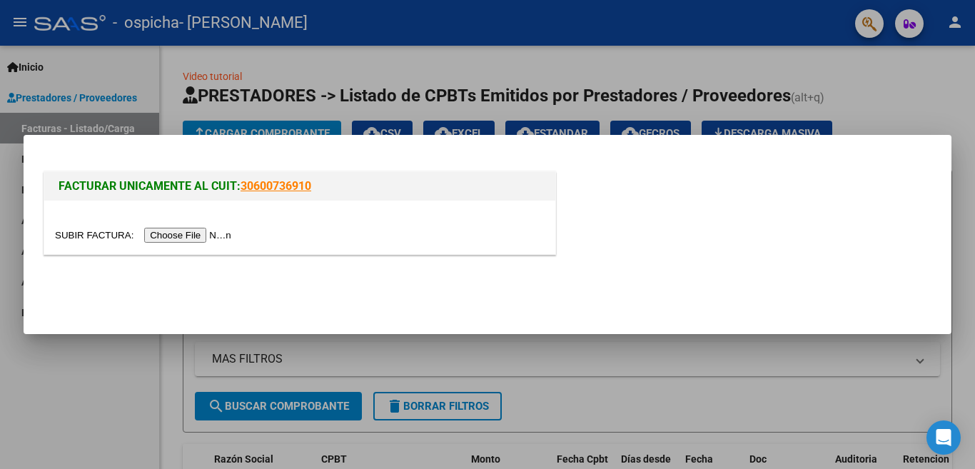
click at [188, 234] on input "file" at bounding box center [145, 235] width 181 height 15
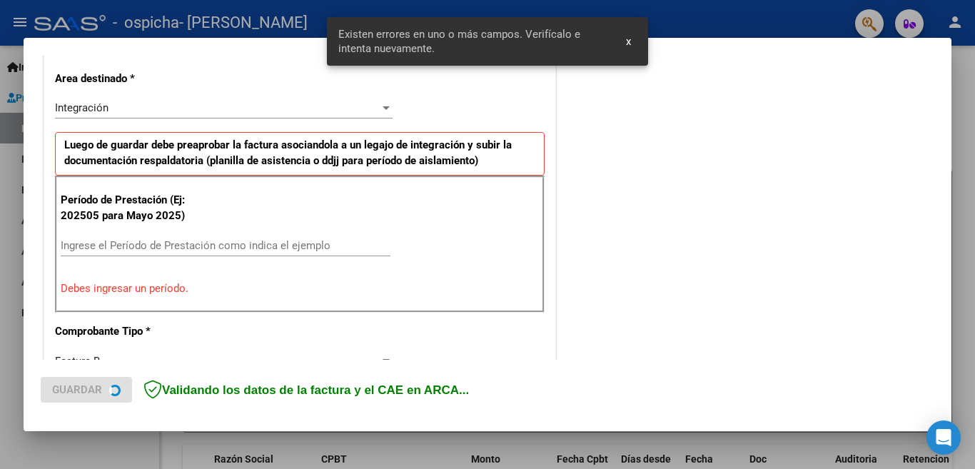
scroll to position [345, 0]
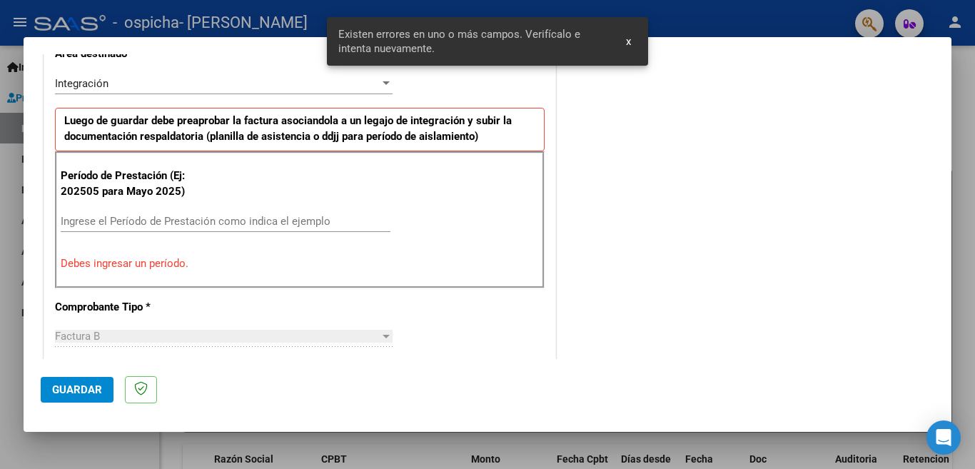
click at [66, 220] on input "Ingrese el Período de Prestación como indica el ejemplo" at bounding box center [226, 221] width 330 height 13
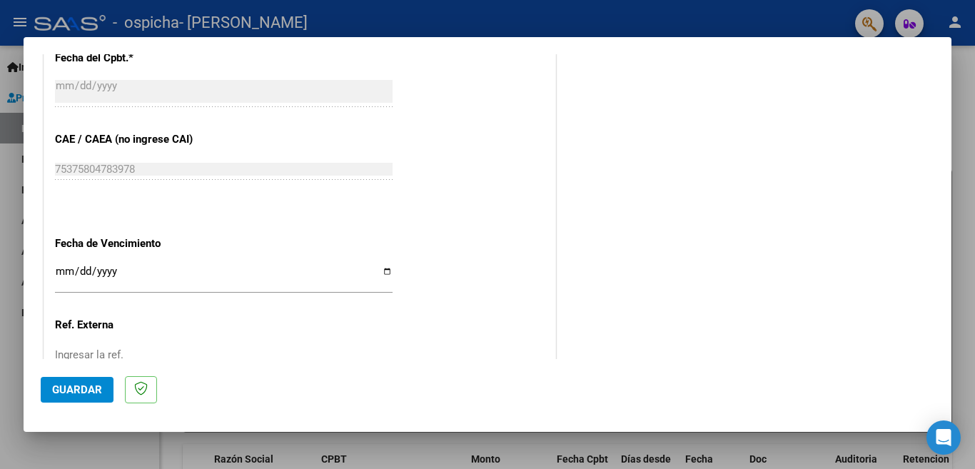
scroll to position [856, 0]
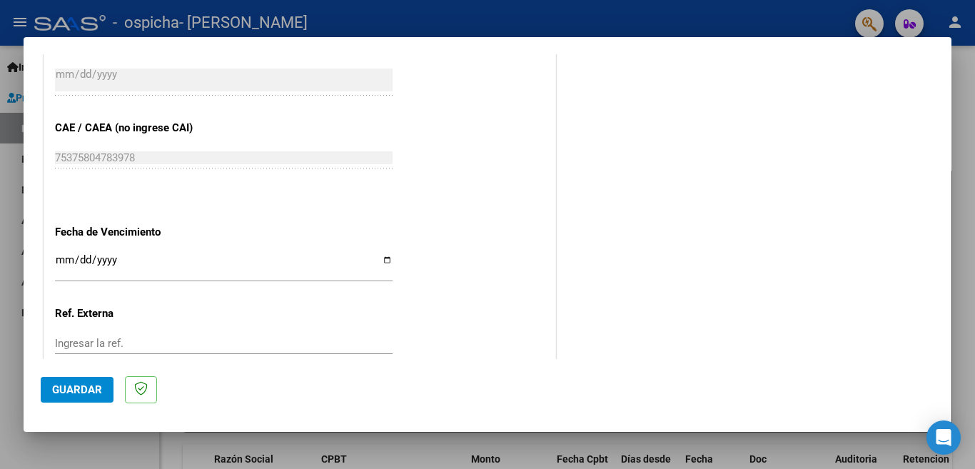
type input "202508"
click at [381, 254] on input "Ingresar la fecha" at bounding box center [224, 265] width 338 height 23
type input "[DATE]"
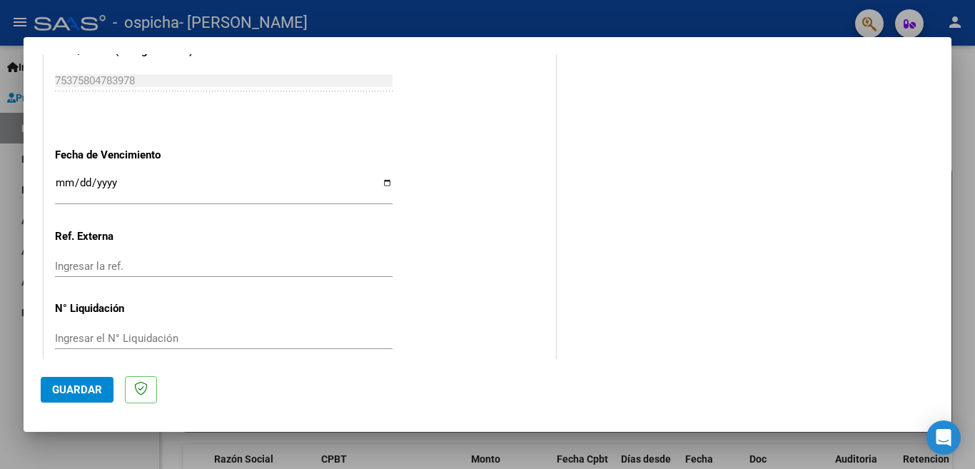
click at [263, 256] on div "Ingresar la ref." at bounding box center [224, 266] width 338 height 21
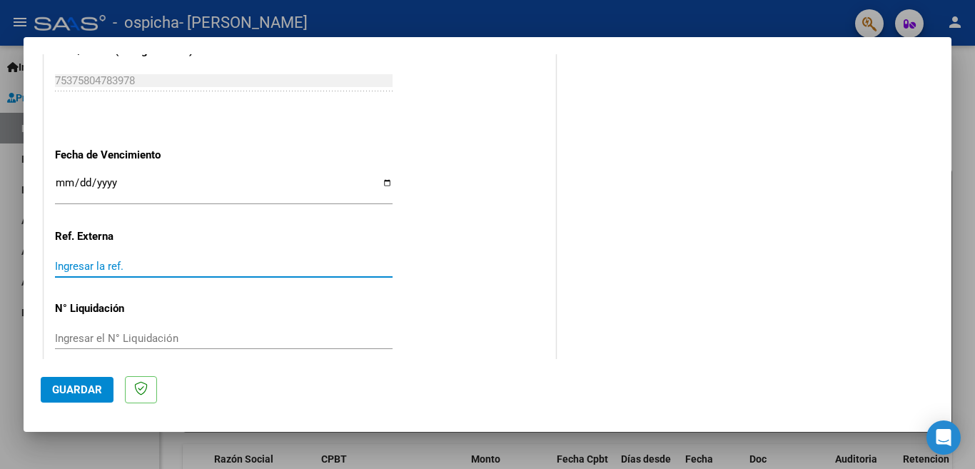
click at [79, 390] on span "Guardar" at bounding box center [77, 389] width 50 height 13
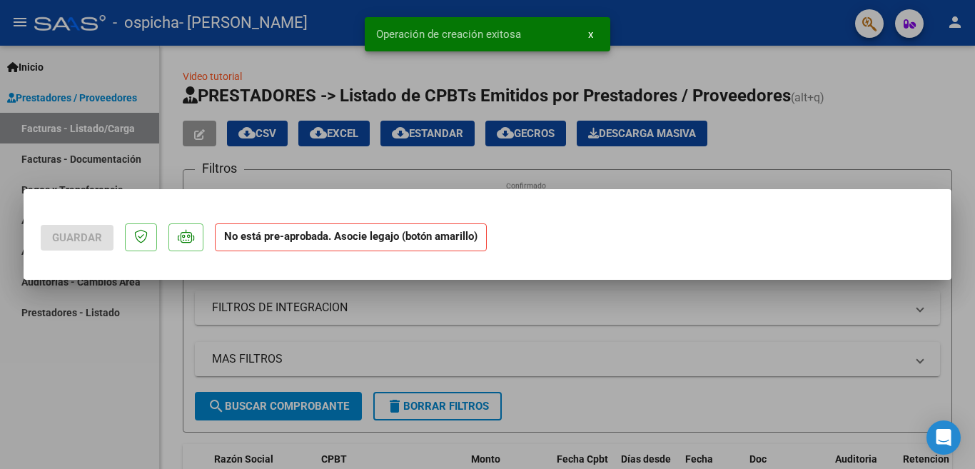
scroll to position [0, 0]
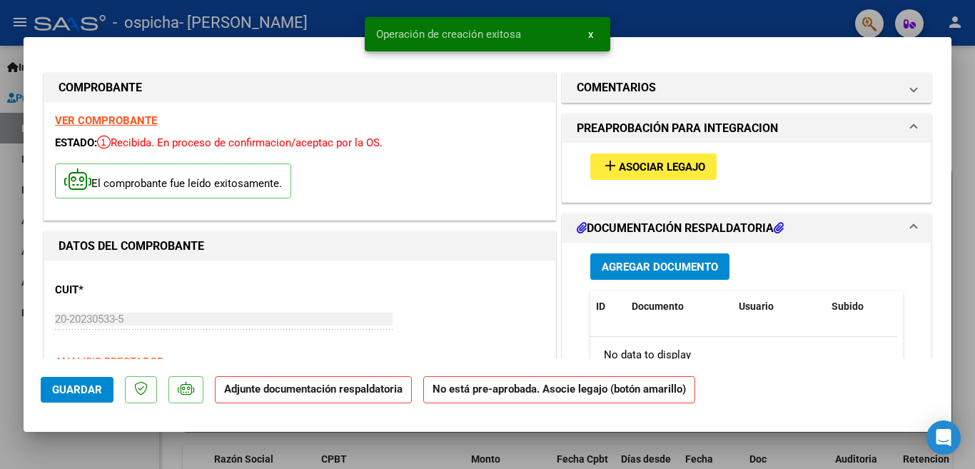
click at [610, 266] on span "Agregar Documento" at bounding box center [660, 267] width 116 height 13
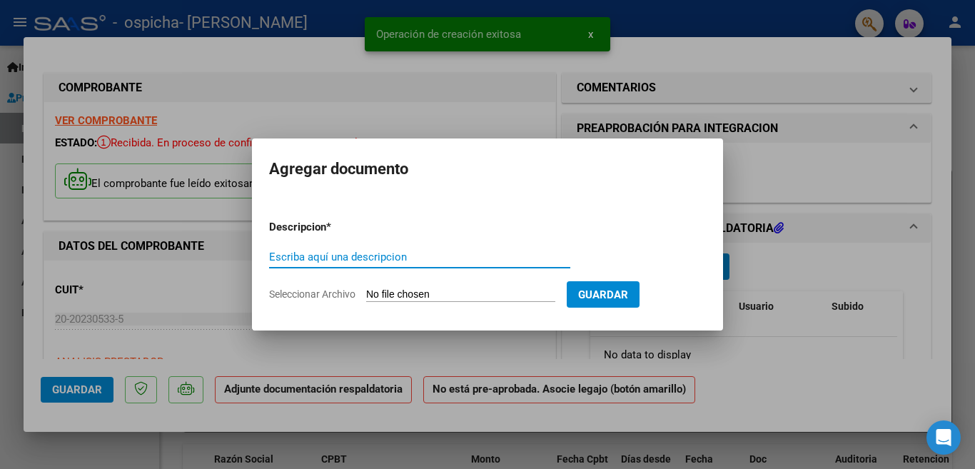
click at [273, 258] on input "Escriba aquí una descripcion" at bounding box center [419, 257] width 301 height 13
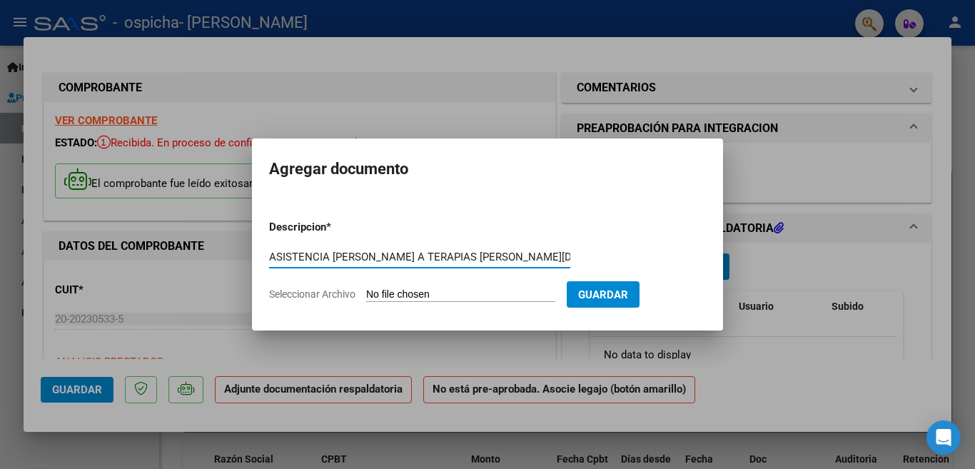
type input "ASISTENCIA [PERSON_NAME] A TERAPIAS [PERSON_NAME][DATE]"
click at [452, 297] on input "Seleccionar Archivo" at bounding box center [460, 295] width 189 height 14
type input "C:\fakepath\0 2025 ASISTENCIA [PERSON_NAME] A TERAPIAS [PERSON_NAME][DATE].pdf"
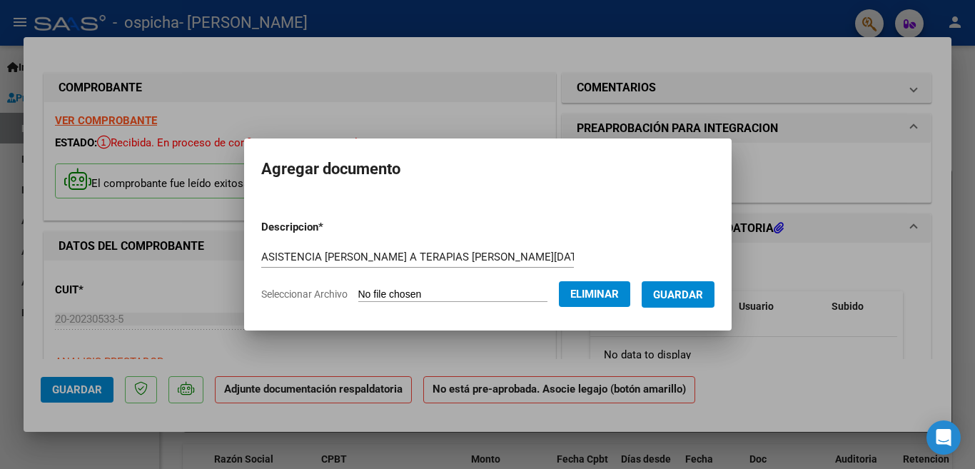
click at [677, 295] on span "Guardar" at bounding box center [678, 294] width 50 height 13
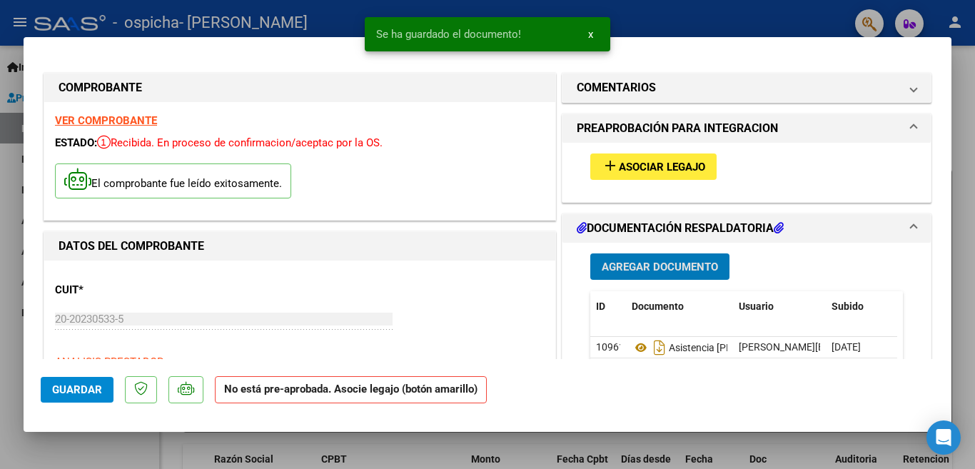
click at [662, 269] on span "Agregar Documento" at bounding box center [660, 267] width 116 height 13
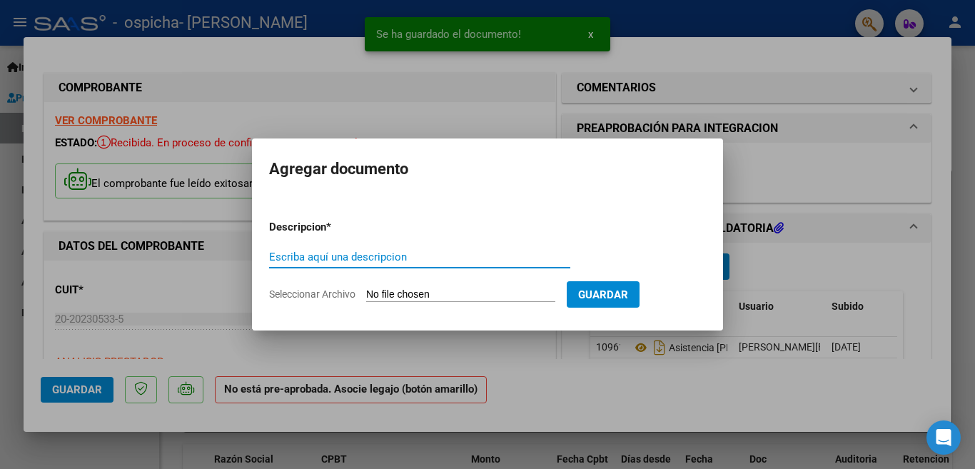
click at [275, 258] on input "Escriba aquí una descripcion" at bounding box center [419, 257] width 301 height 13
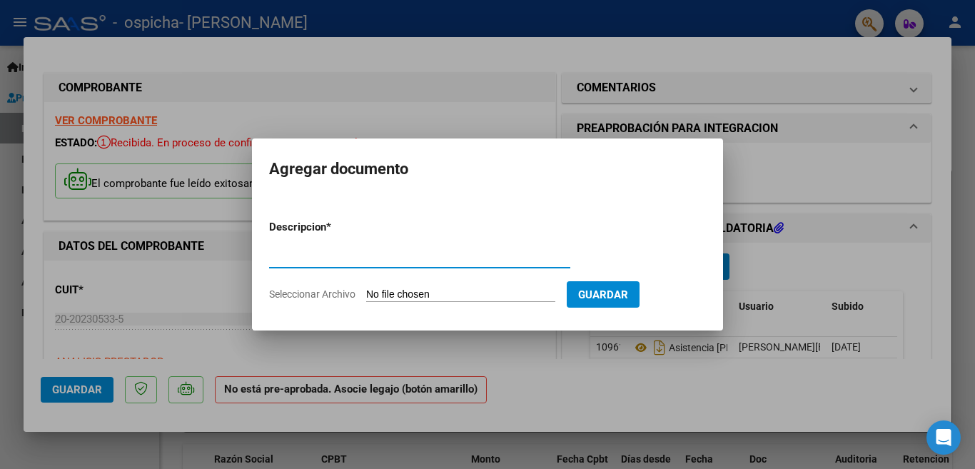
type input "AUTORIZACION [PERSON_NAME] A TERAPIAS"
click at [414, 295] on input "Seleccionar Archivo" at bounding box center [460, 295] width 189 height 14
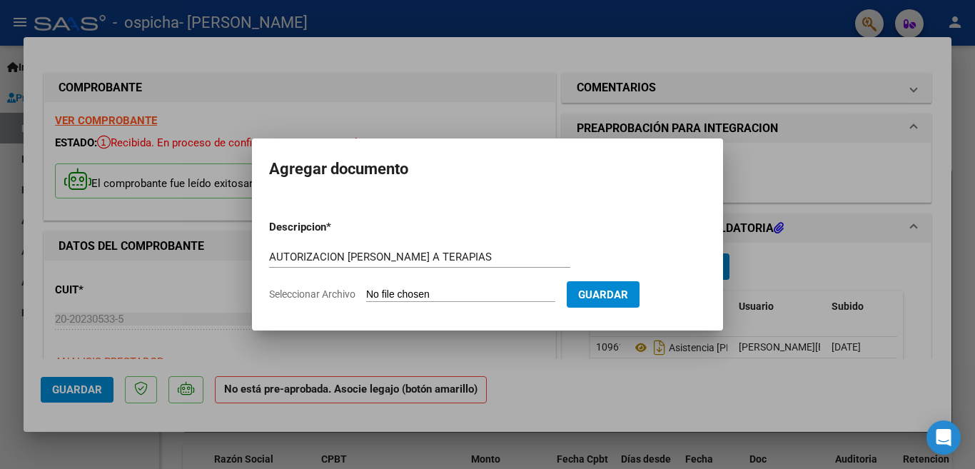
type input "C:\fakepath\0 2025 AUTORIZACION [PERSON_NAME] A TERAPIAS 2025.pdf"
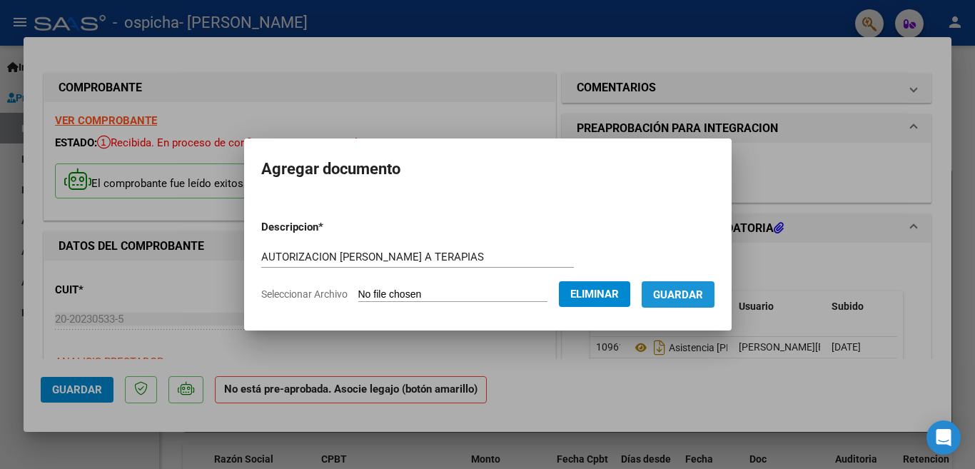
click at [682, 296] on span "Guardar" at bounding box center [678, 294] width 50 height 13
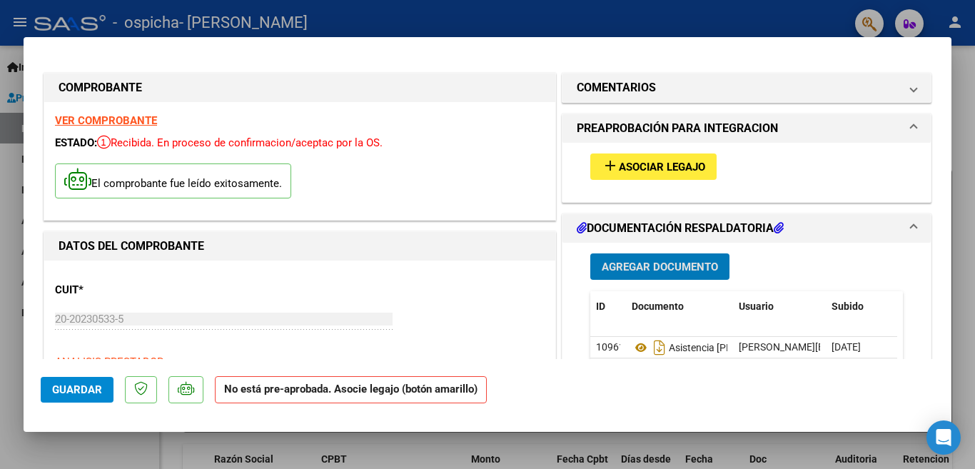
click at [770, 17] on div at bounding box center [487, 234] width 975 height 469
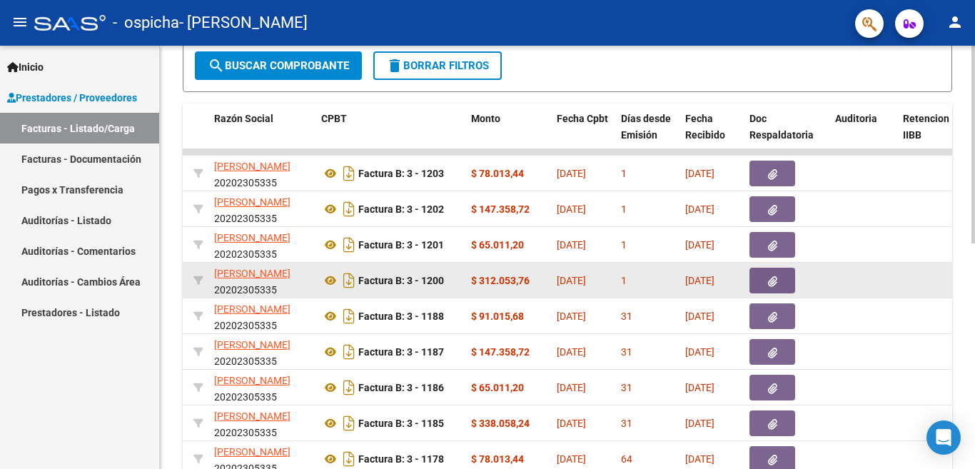
scroll to position [357, 0]
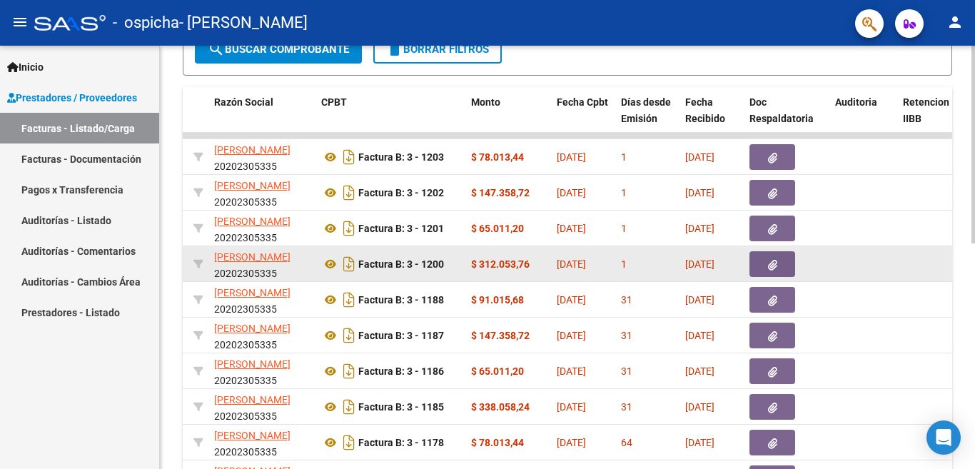
click at [768, 265] on icon "button" at bounding box center [772, 265] width 9 height 11
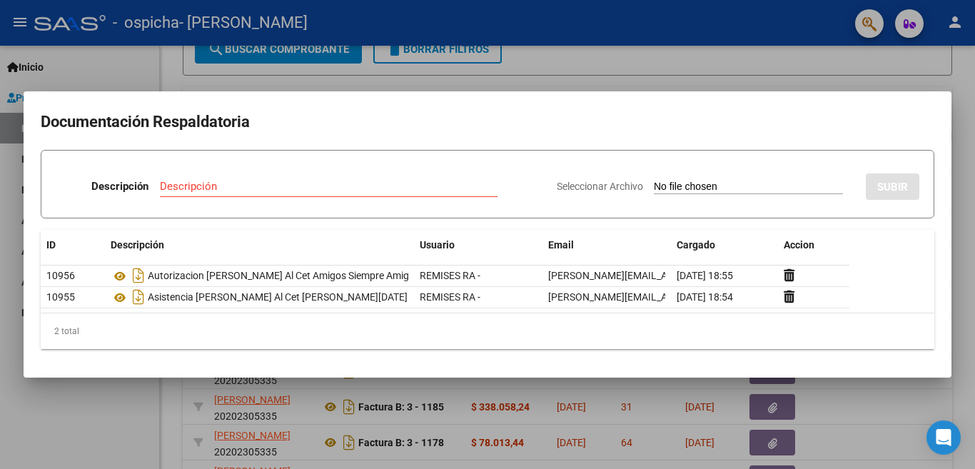
click at [714, 63] on div at bounding box center [487, 234] width 975 height 469
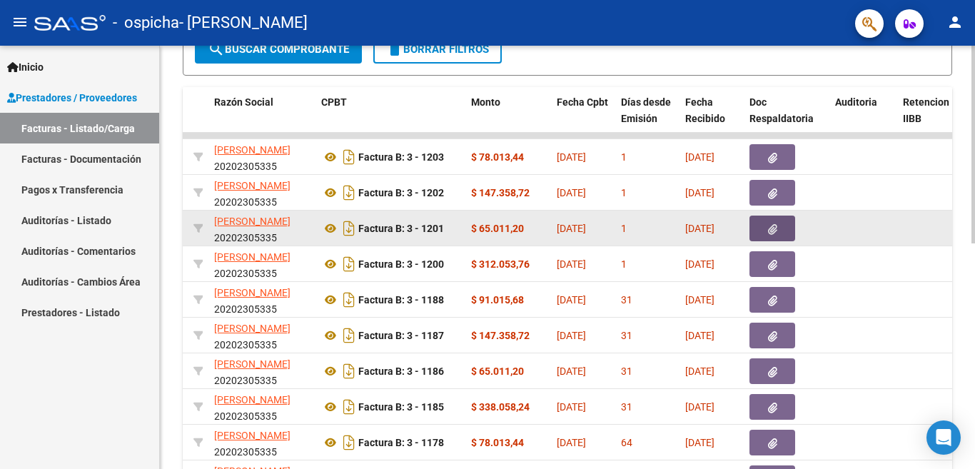
click at [775, 227] on icon "button" at bounding box center [772, 229] width 9 height 11
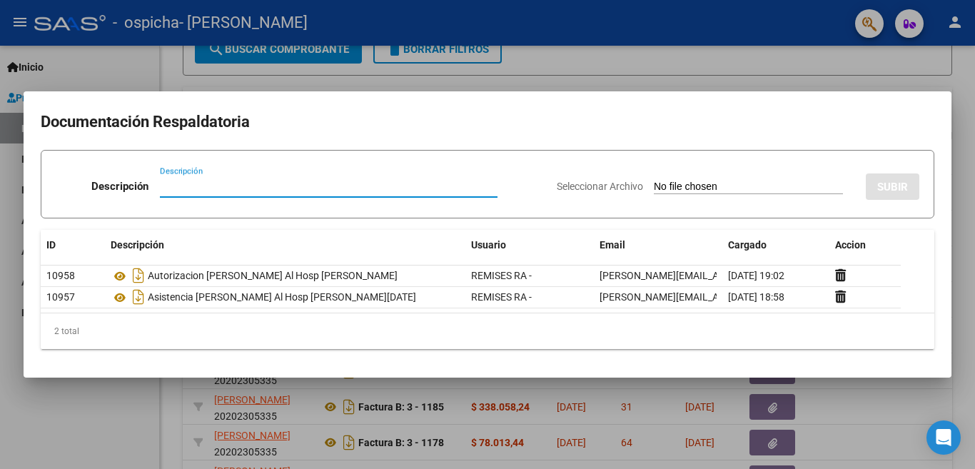
click at [702, 29] on div at bounding box center [487, 234] width 975 height 469
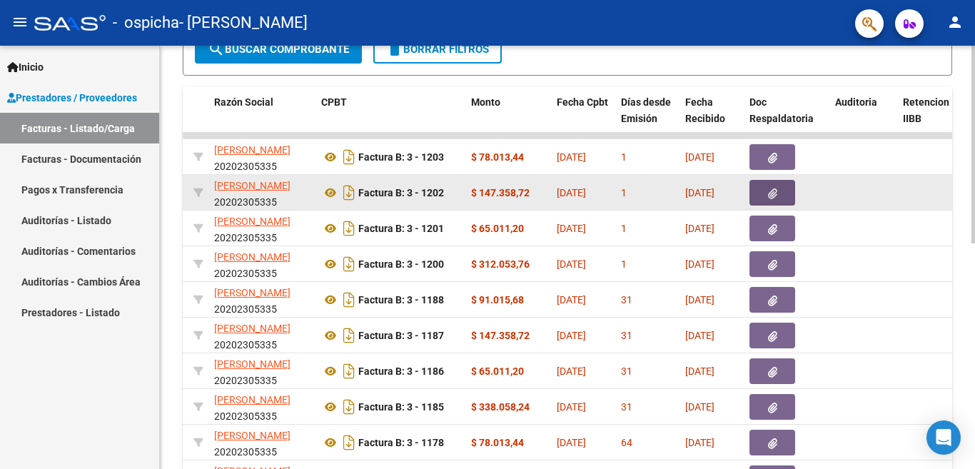
click at [771, 193] on icon "button" at bounding box center [772, 193] width 9 height 11
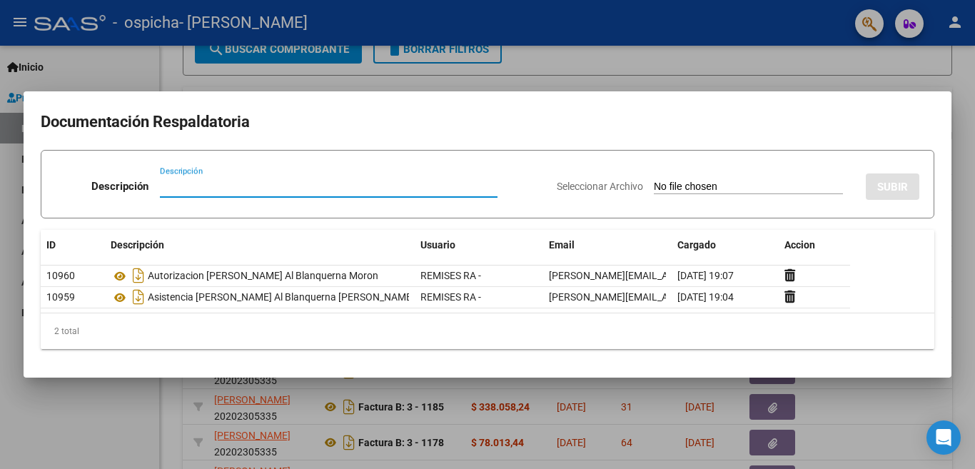
click at [704, 24] on div at bounding box center [487, 234] width 975 height 469
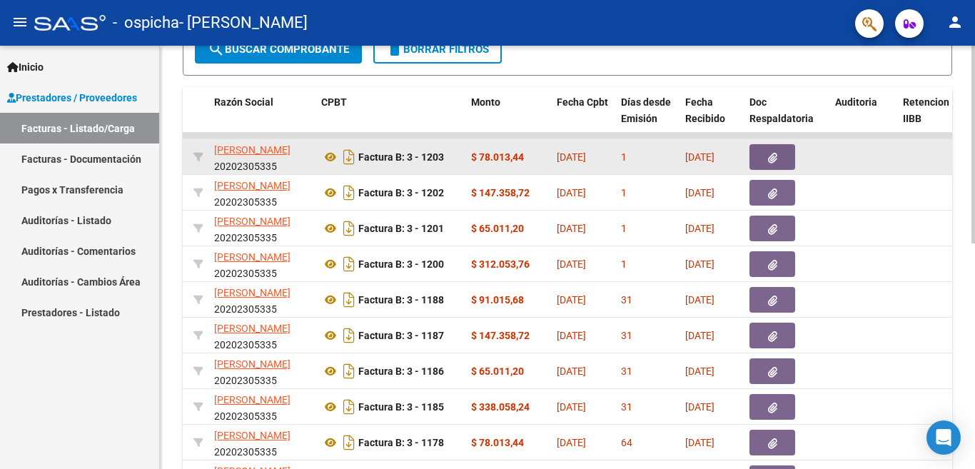
click at [768, 157] on icon "button" at bounding box center [772, 158] width 9 height 11
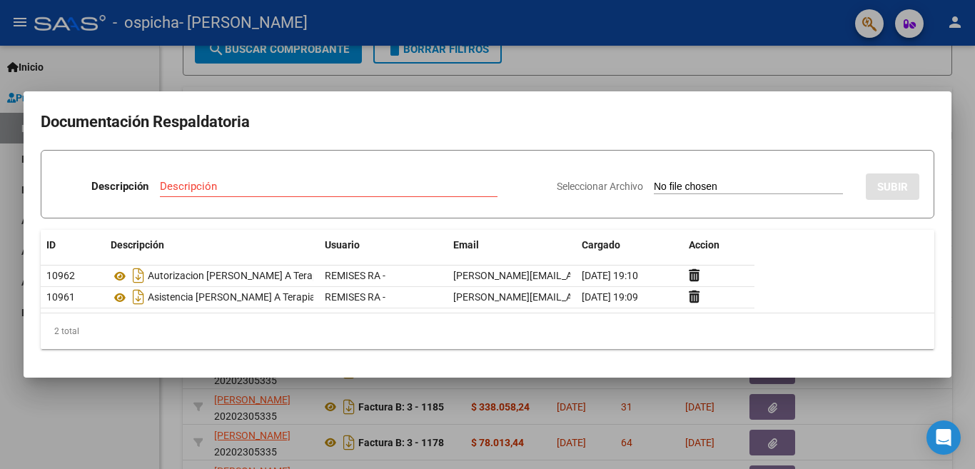
click at [657, 31] on div at bounding box center [487, 234] width 975 height 469
